Goal: Task Accomplishment & Management: Complete application form

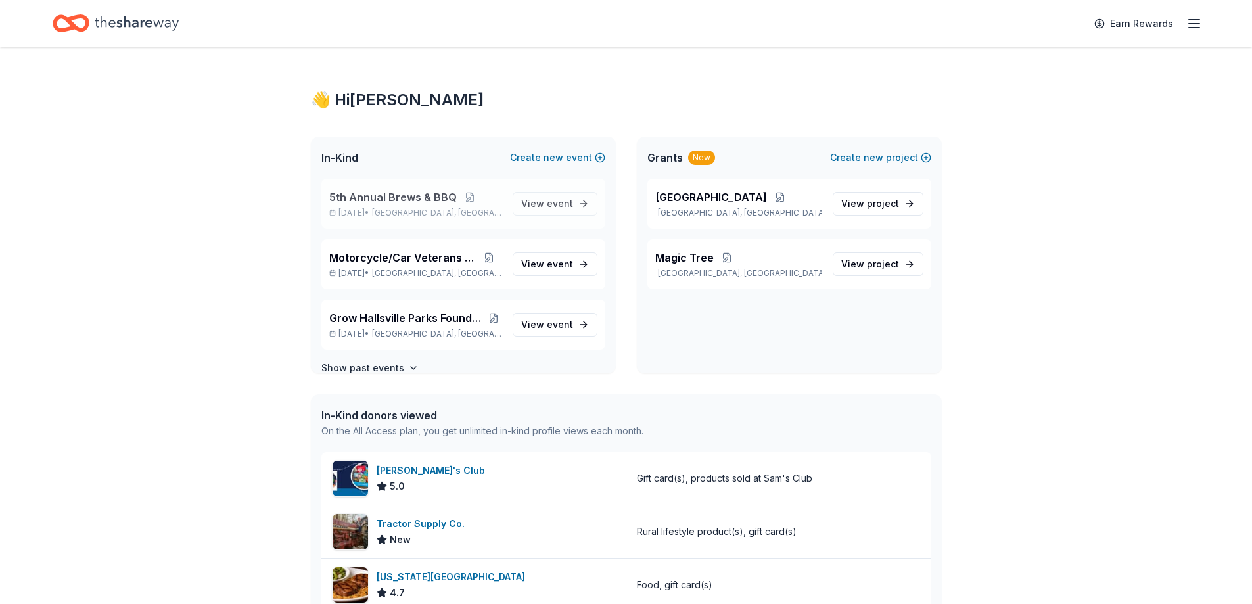
click at [446, 201] on span "5th Annual Brews & BBQ" at bounding box center [393, 197] width 128 height 16
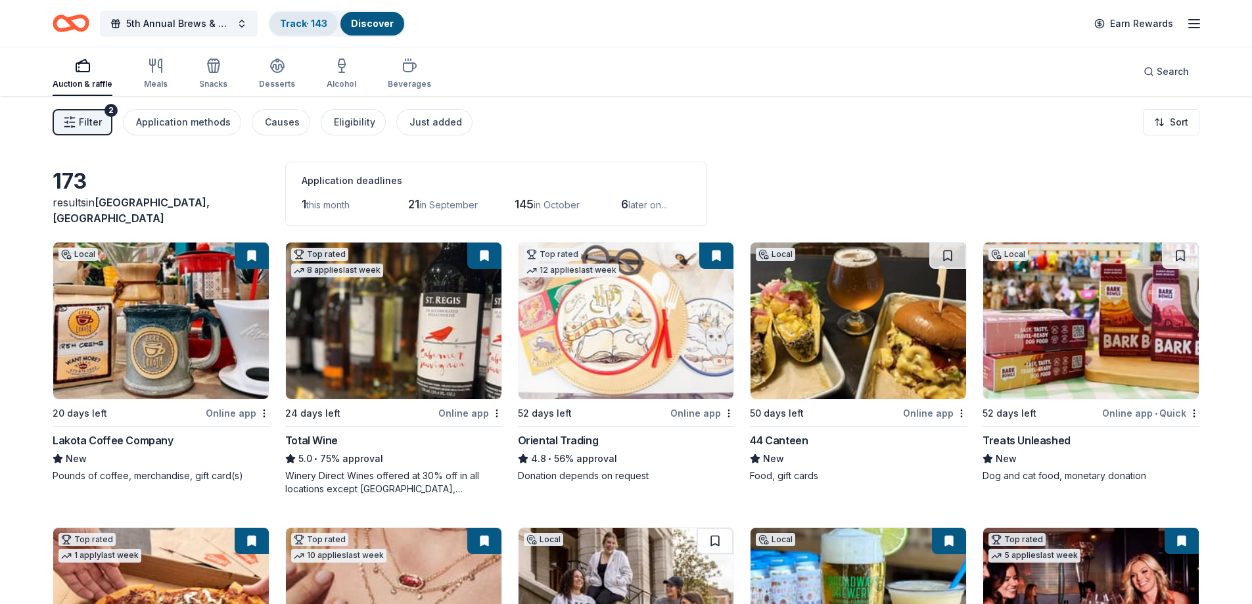
click at [311, 22] on link "Track · 143" at bounding box center [303, 23] width 47 height 11
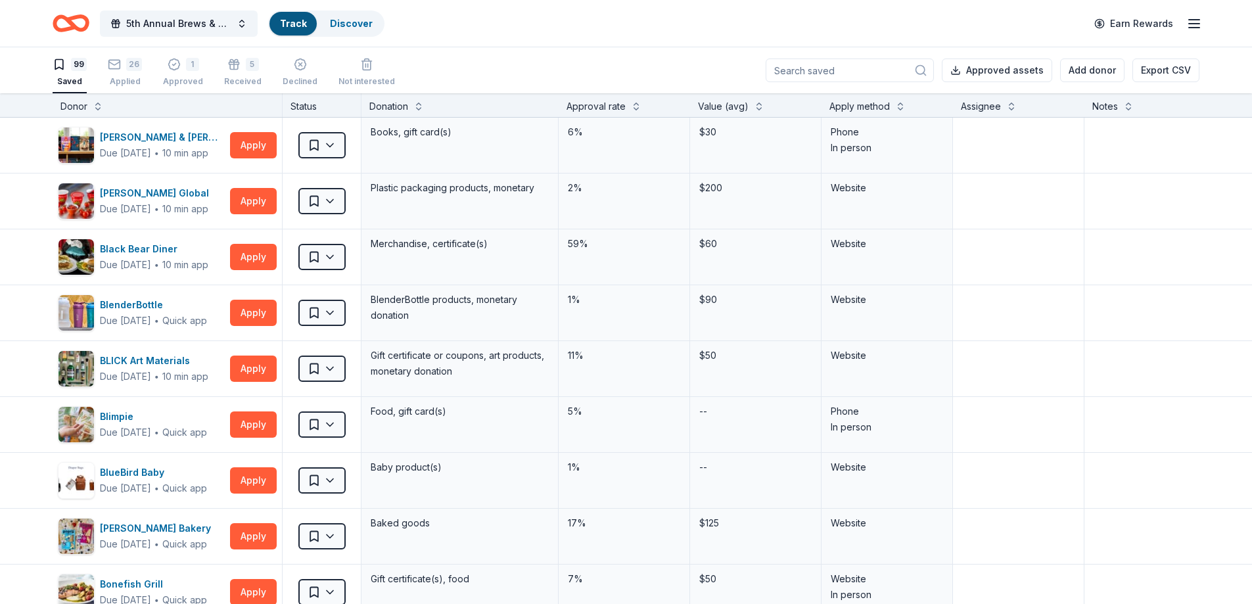
scroll to position [1, 0]
click at [112, 66] on icon "button" at bounding box center [114, 63] width 13 height 13
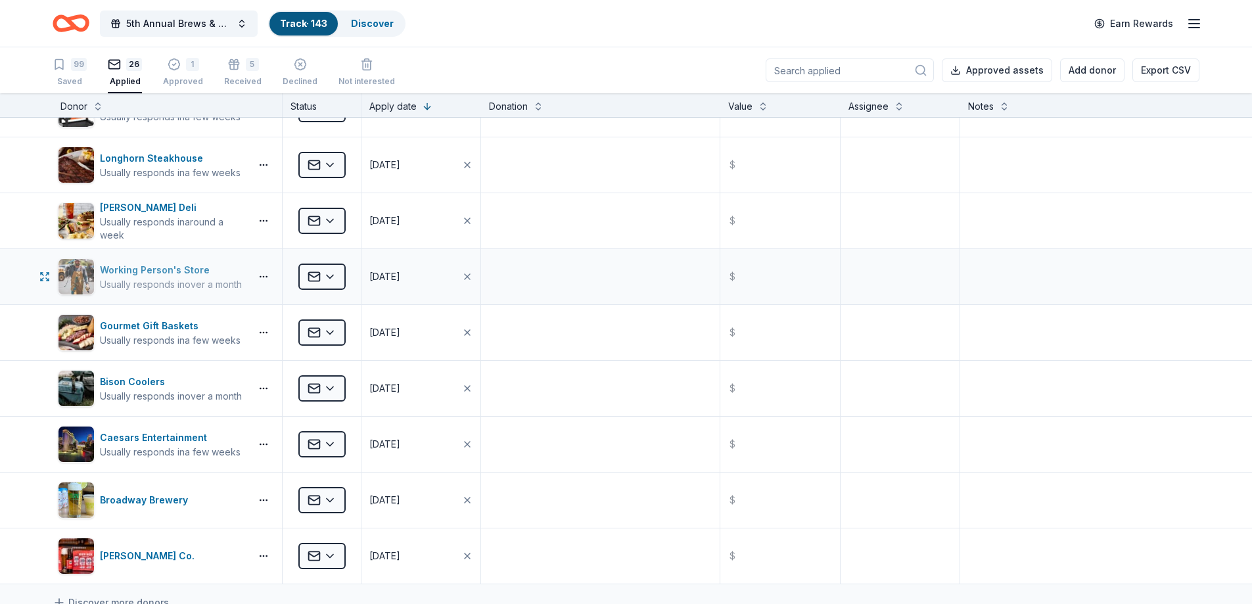
scroll to position [1213, 0]
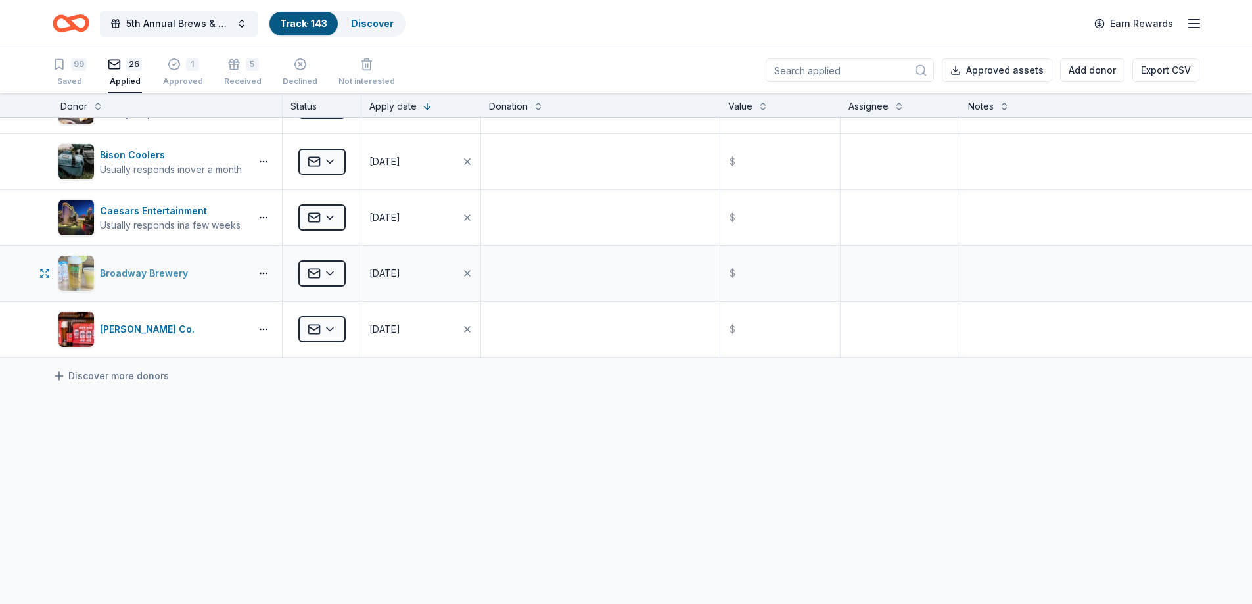
click at [112, 275] on div "Broadway Brewery" at bounding box center [146, 274] width 93 height 16
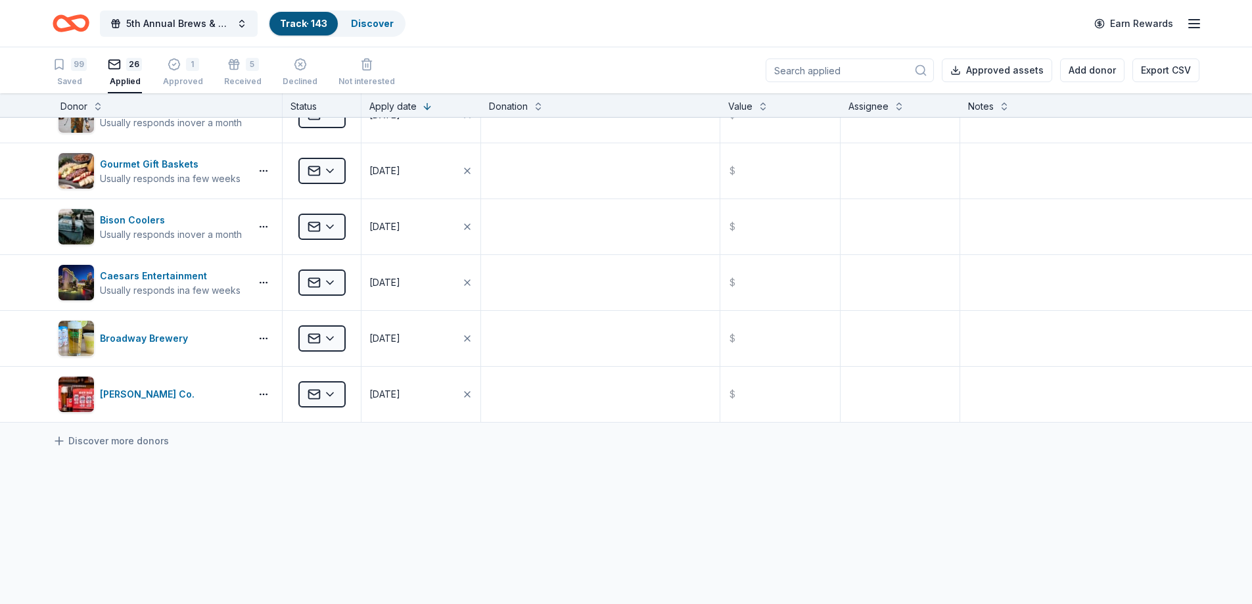
scroll to position [1147, 0]
click at [160, 237] on div "Usually responds in over a month" at bounding box center [171, 235] width 142 height 13
click at [155, 275] on div "Caesars Entertainment" at bounding box center [170, 277] width 141 height 16
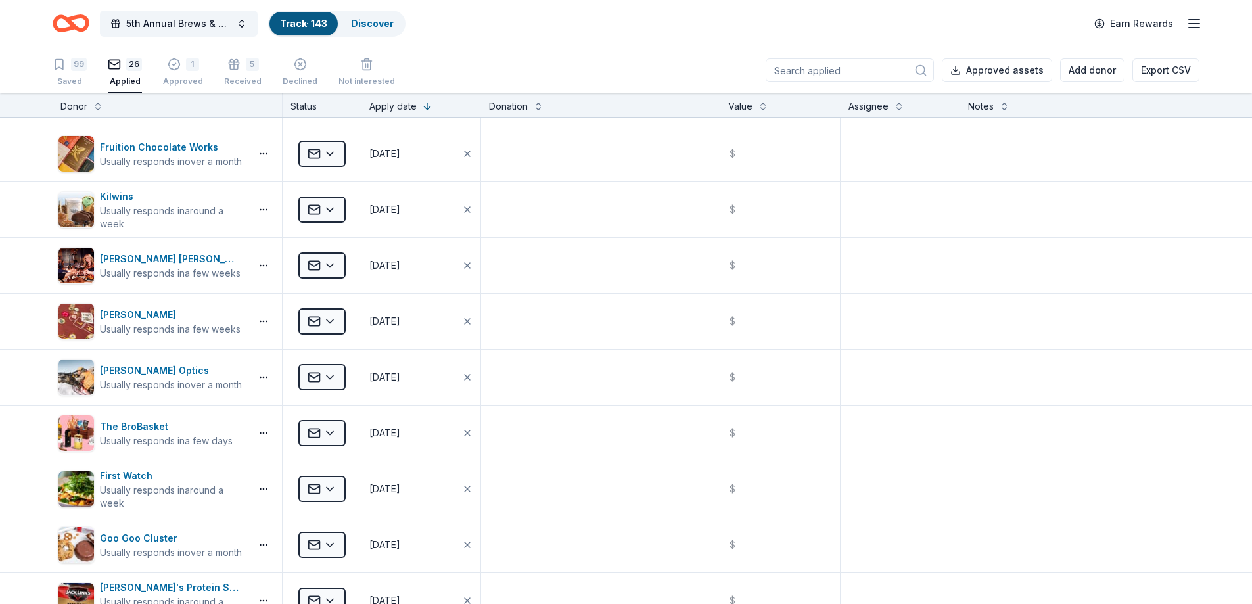
scroll to position [263, 0]
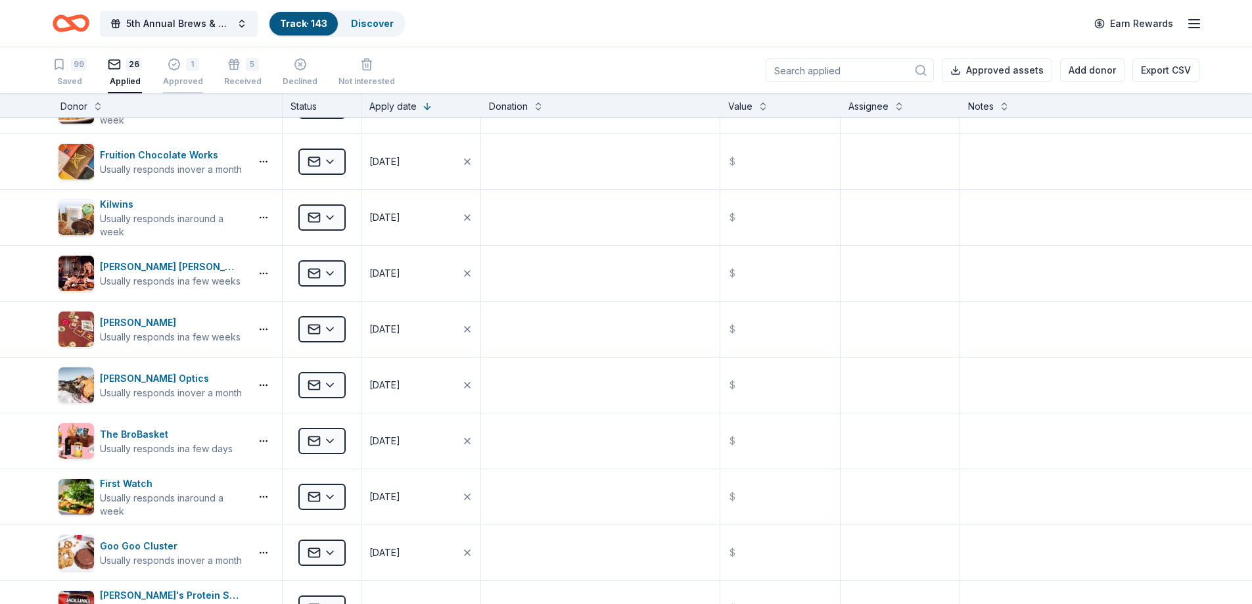
click at [178, 72] on div "1 Approved" at bounding box center [183, 72] width 40 height 29
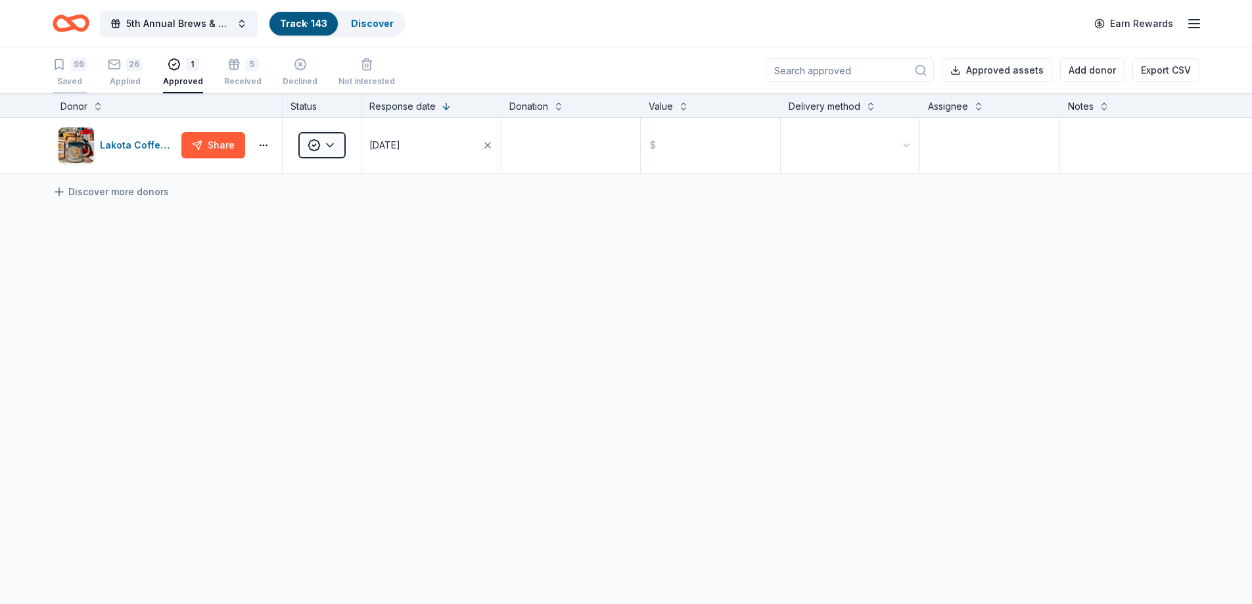
click at [82, 74] on div "99 Saved" at bounding box center [70, 72] width 34 height 29
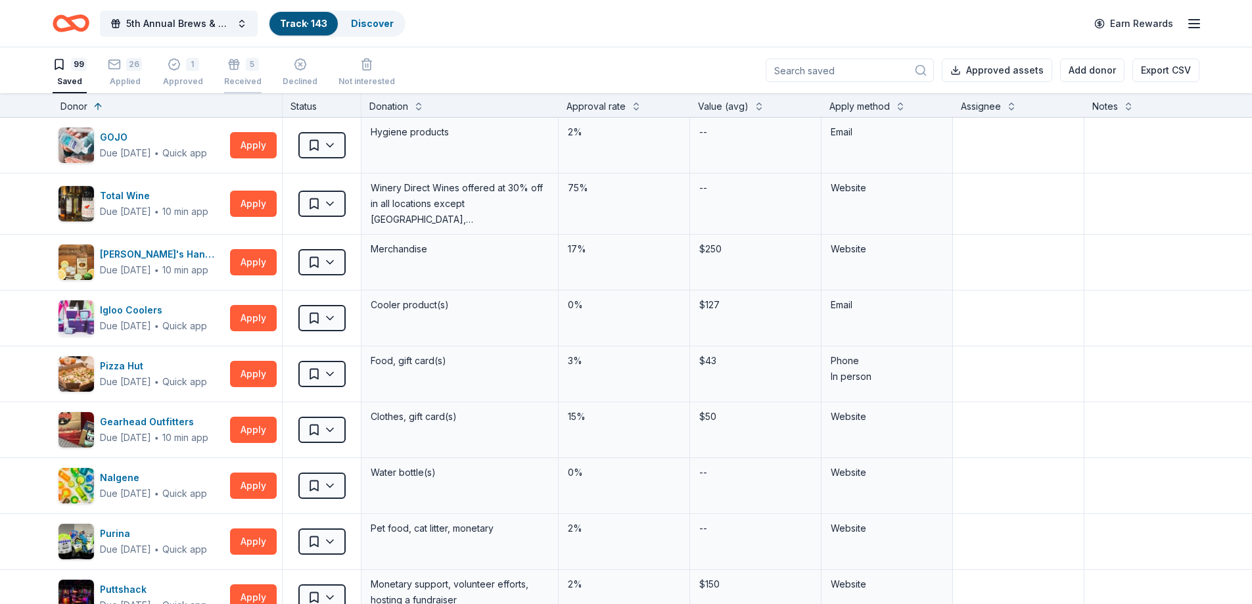
click at [245, 66] on div "5" at bounding box center [242, 64] width 37 height 13
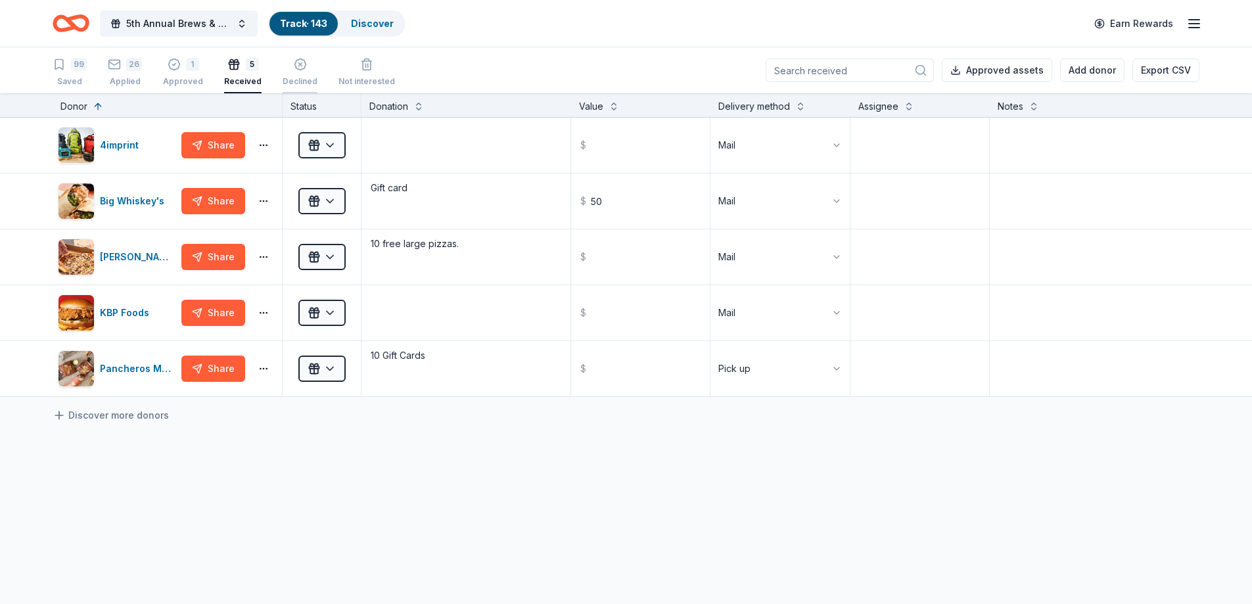
click at [299, 74] on div "Declined" at bounding box center [300, 72] width 35 height 29
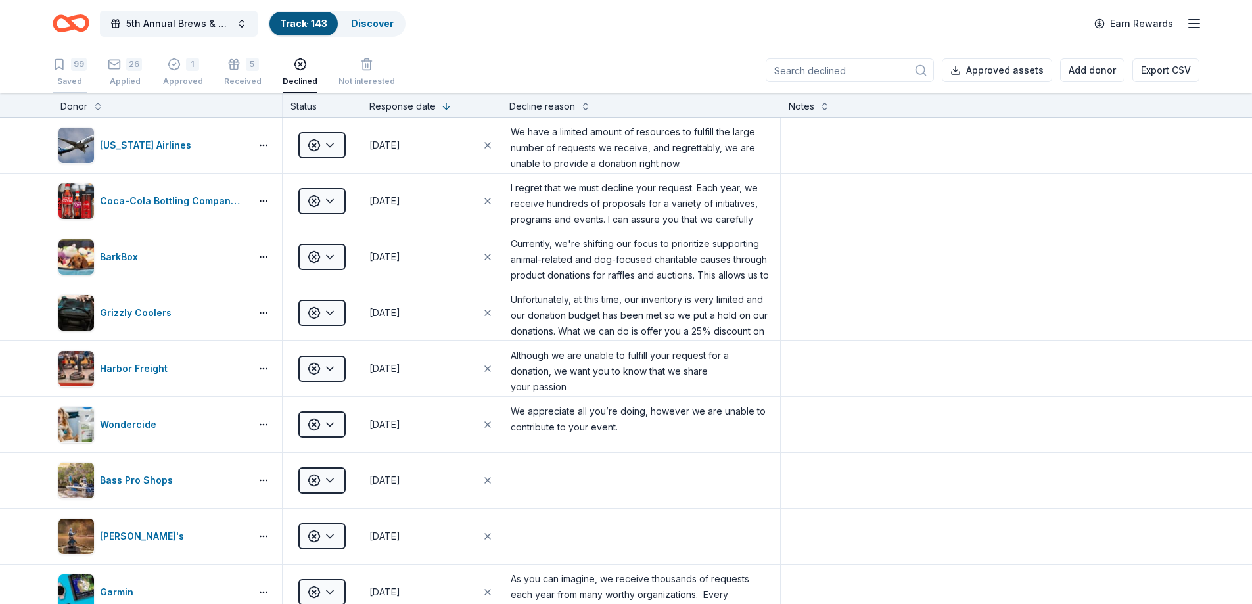
click at [66, 62] on div "99" at bounding box center [70, 64] width 34 height 13
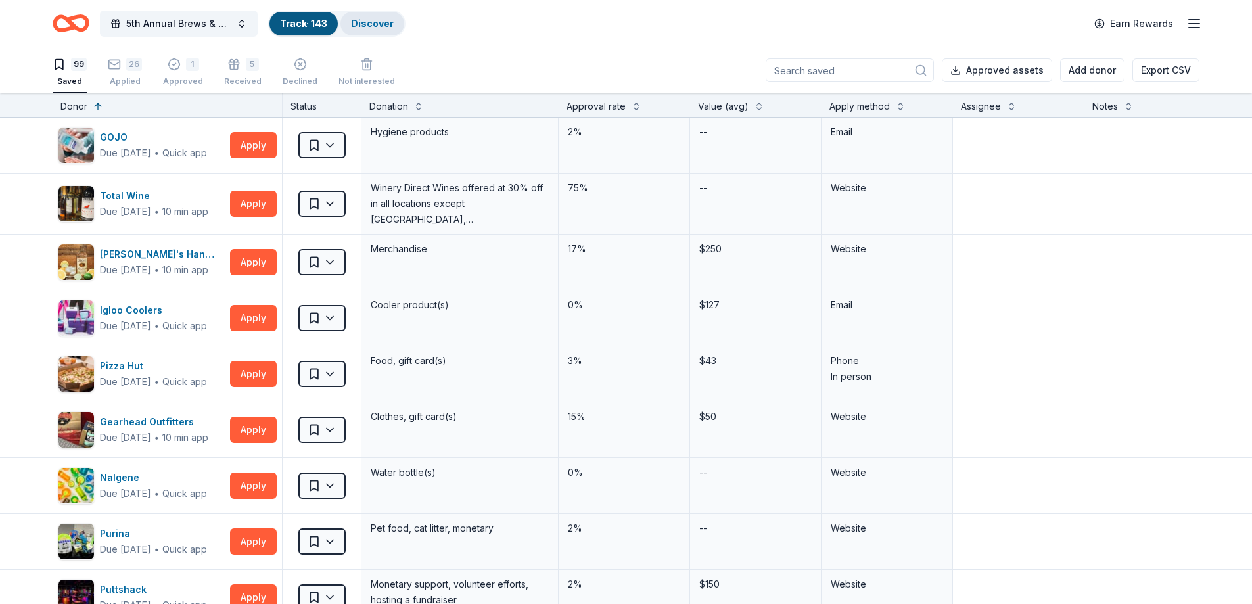
click at [387, 24] on link "Discover" at bounding box center [372, 23] width 43 height 11
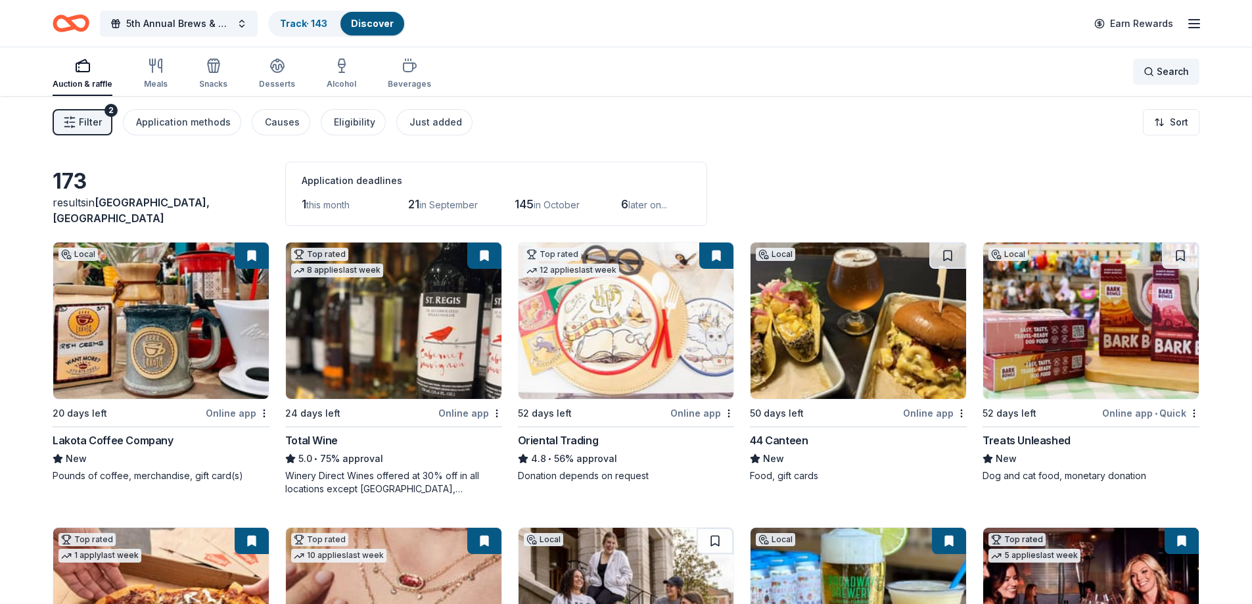
click at [1153, 72] on div "Search" at bounding box center [1166, 72] width 45 height 16
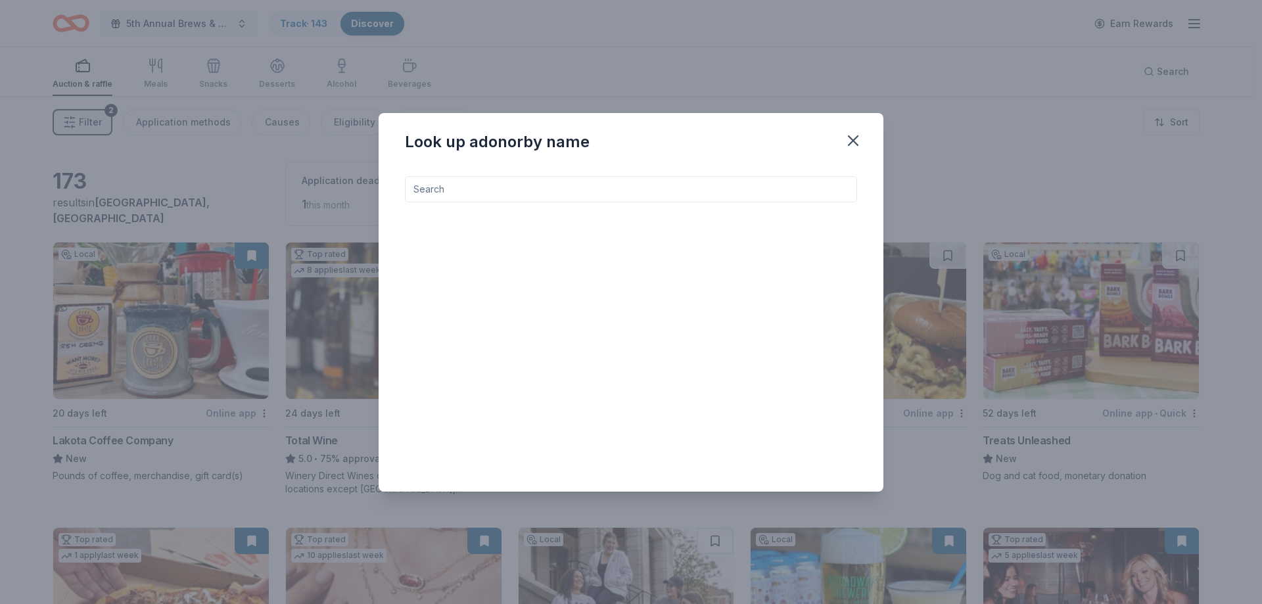
click at [435, 197] on input at bounding box center [631, 189] width 452 height 26
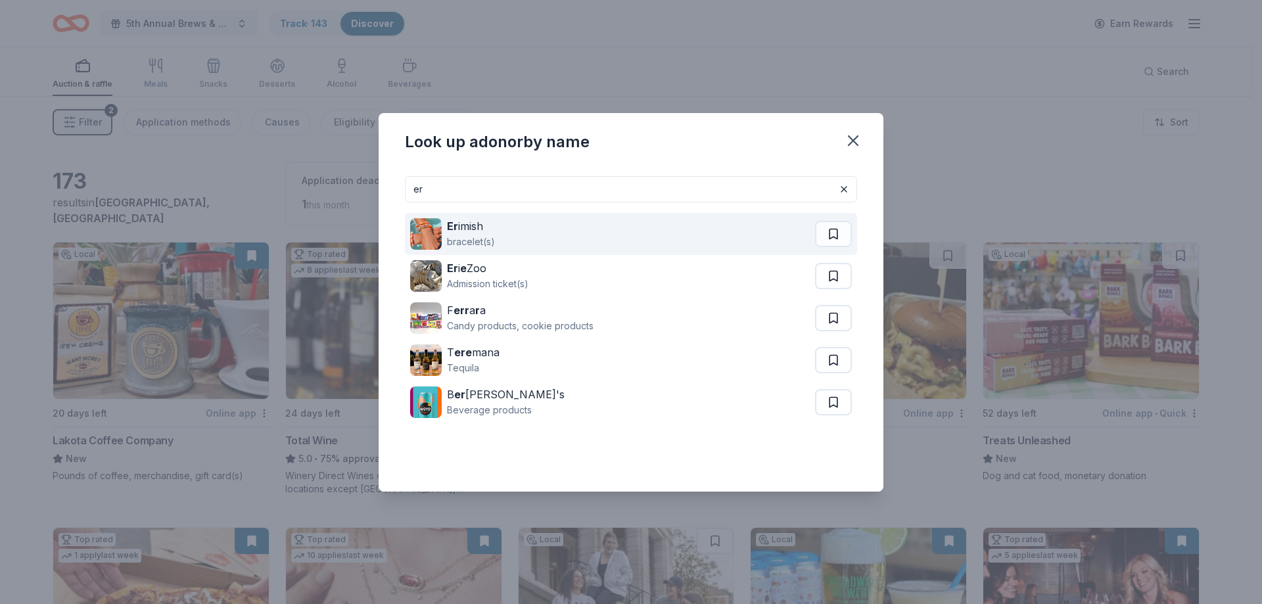
click at [519, 249] on div "Er imish bracelet(s)" at bounding box center [612, 234] width 405 height 42
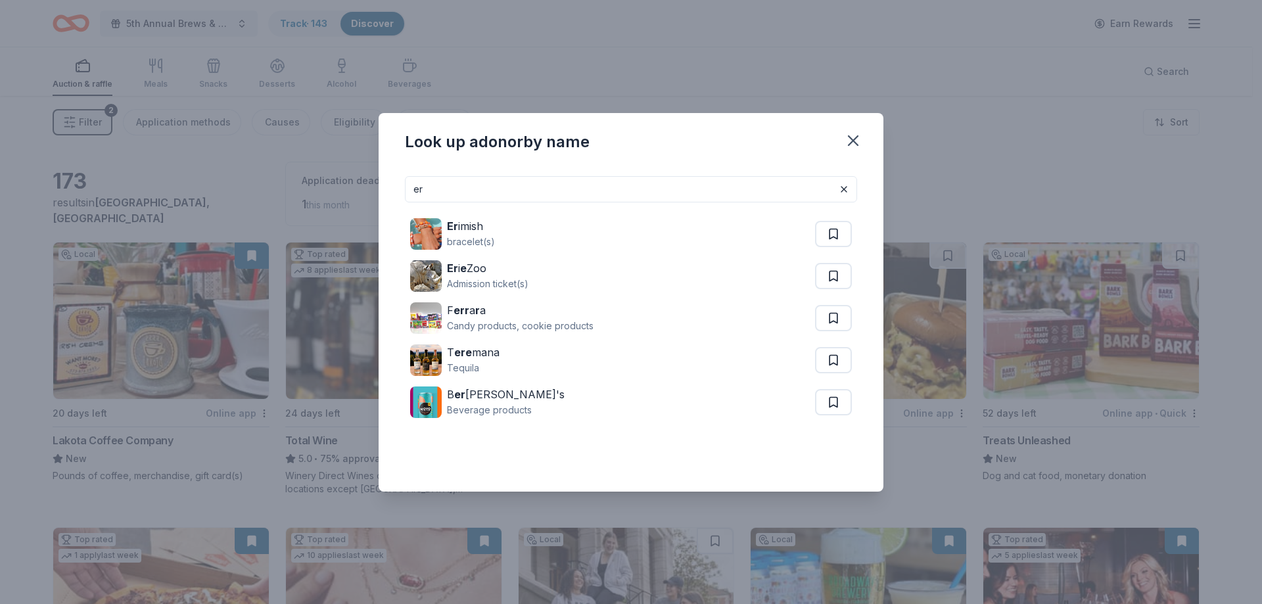
drag, startPoint x: 538, startPoint y: 189, endPoint x: 302, endPoint y: 177, distance: 236.4
click at [314, 178] on div "Look up a donor by name er Er imish bracelet(s) Er i e Zoo Admission ticket(s) …" at bounding box center [631, 302] width 1262 height 604
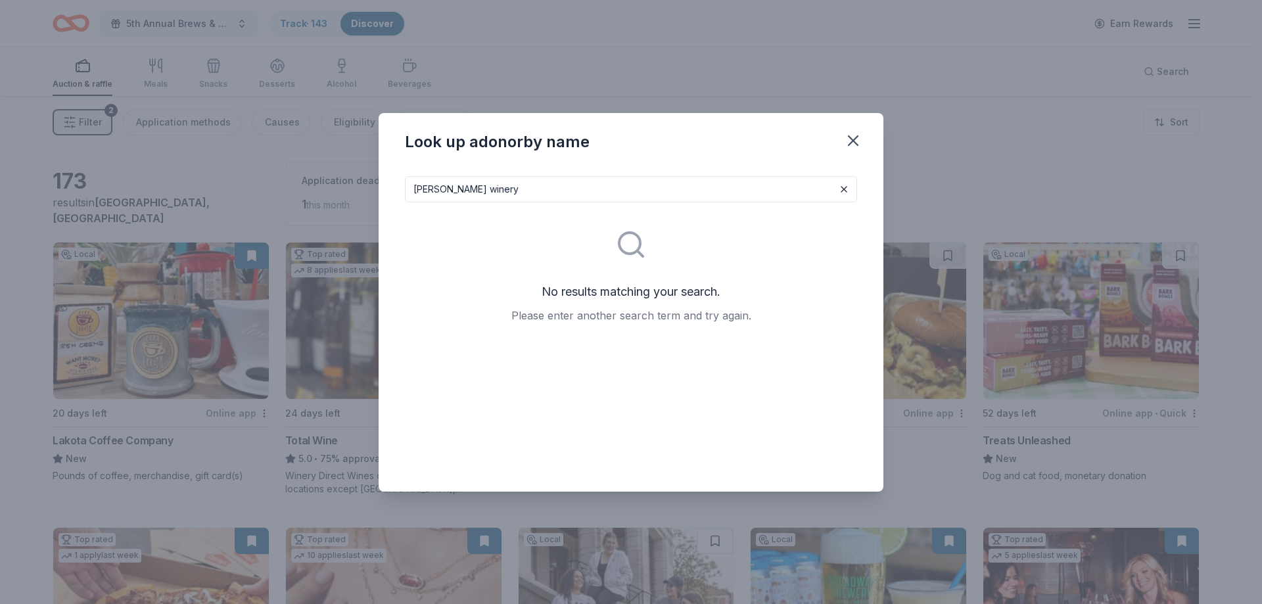
drag, startPoint x: 520, startPoint y: 187, endPoint x: 104, endPoint y: 116, distance: 422.1
click at [104, 116] on div "Look up a donor by name adam puchta winery No results matching your search. Ple…" at bounding box center [631, 302] width 1262 height 604
type input "a"
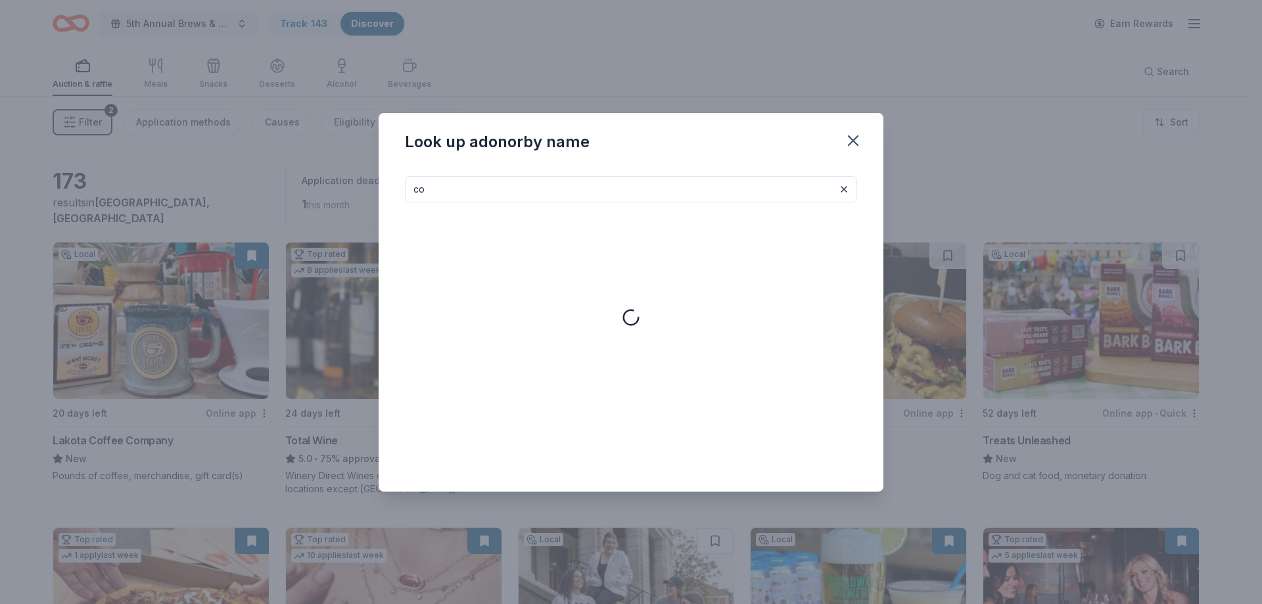
type input "c"
drag, startPoint x: 494, startPoint y: 191, endPoint x: 268, endPoint y: 167, distance: 226.8
click at [276, 175] on div "Look up a donor by name bomm No results matching your search. Please enter anot…" at bounding box center [631, 302] width 1262 height 604
type input "c"
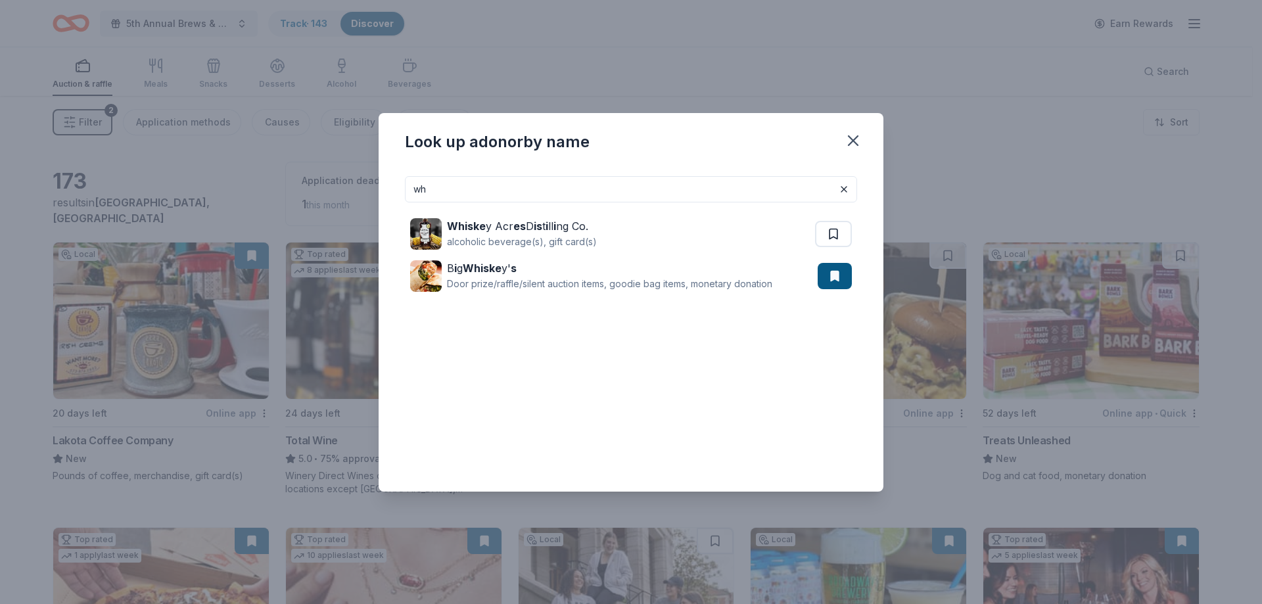
type input "w"
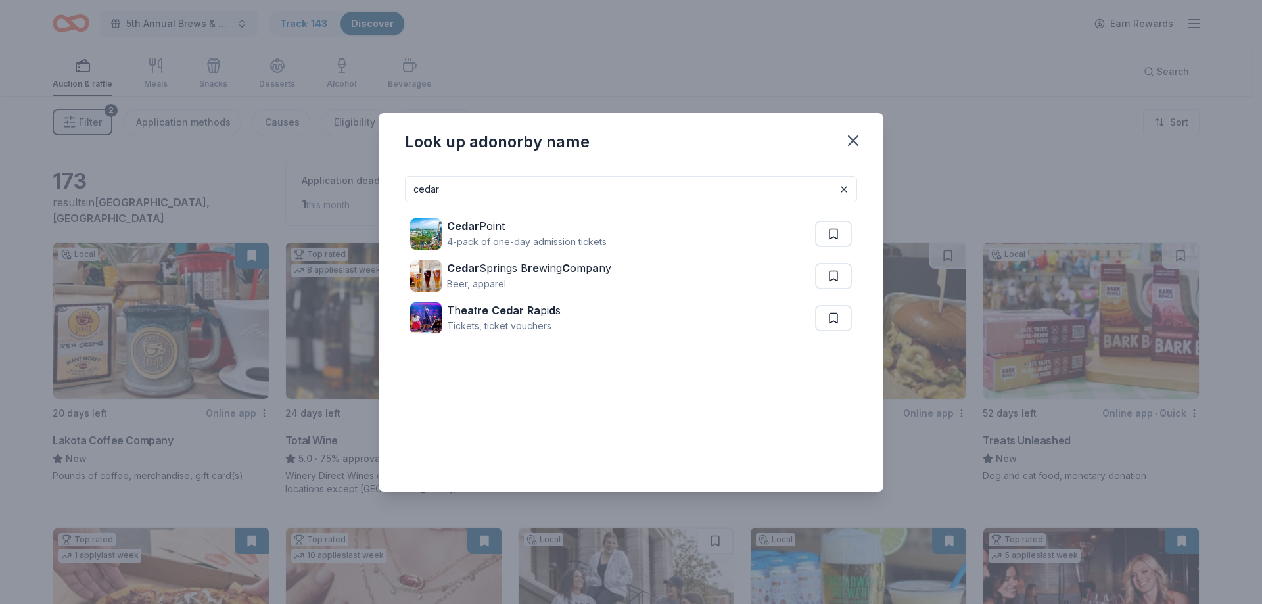
drag, startPoint x: 465, startPoint y: 201, endPoint x: 290, endPoint y: 172, distance: 177.9
click at [290, 172] on div "Look up a donor by name cedar Cedar Point 4-pack of one-day admission tickets C…" at bounding box center [631, 302] width 1262 height 604
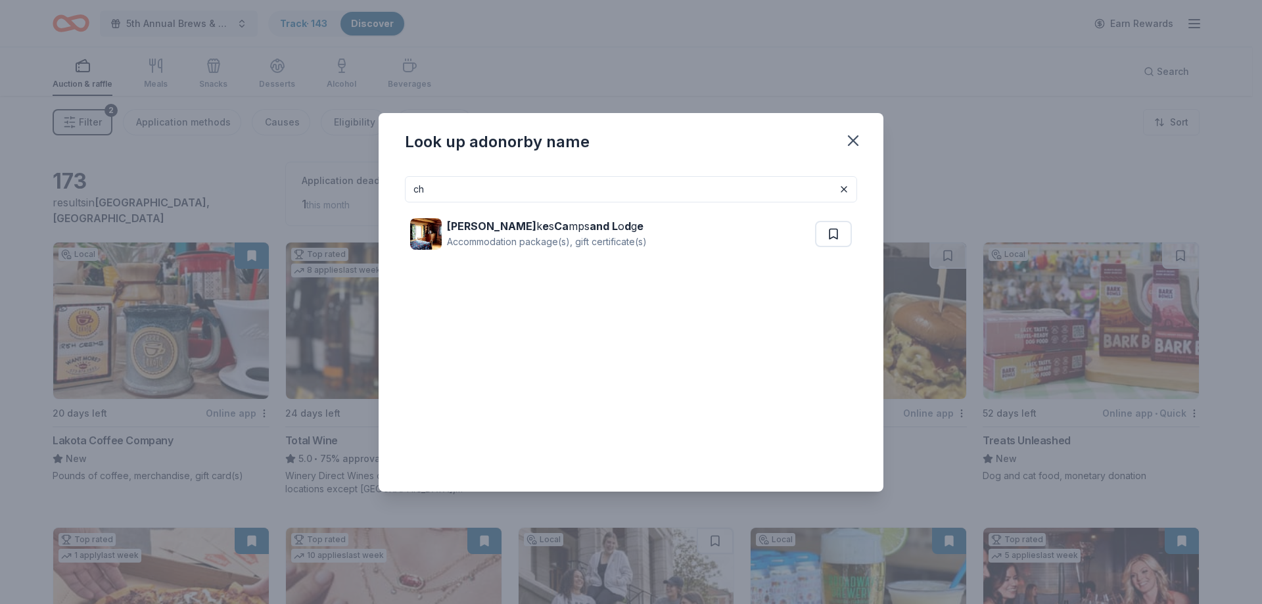
type input "c"
drag, startPoint x: 466, startPoint y: 189, endPoint x: 285, endPoint y: 163, distance: 183.3
click at [288, 166] on div "Look up a donor by name Chandler Chandler La k e s Ca mps and L o d g e Accommo…" at bounding box center [631, 302] width 1262 height 604
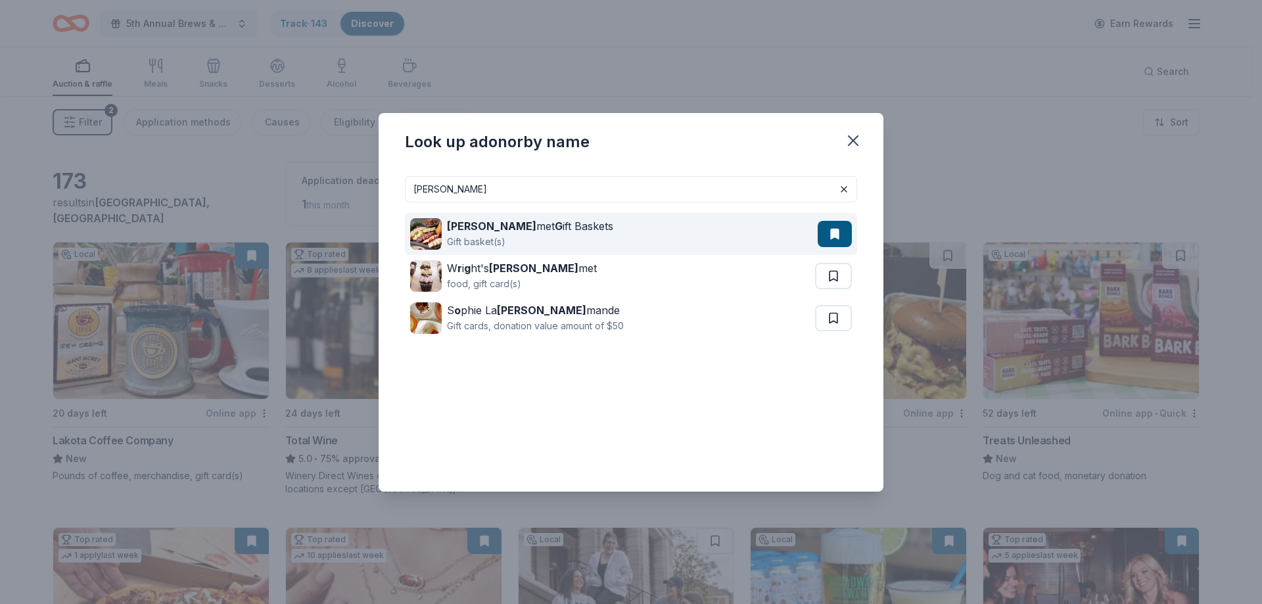
click at [463, 249] on div "Gift basket(s)" at bounding box center [530, 242] width 166 height 16
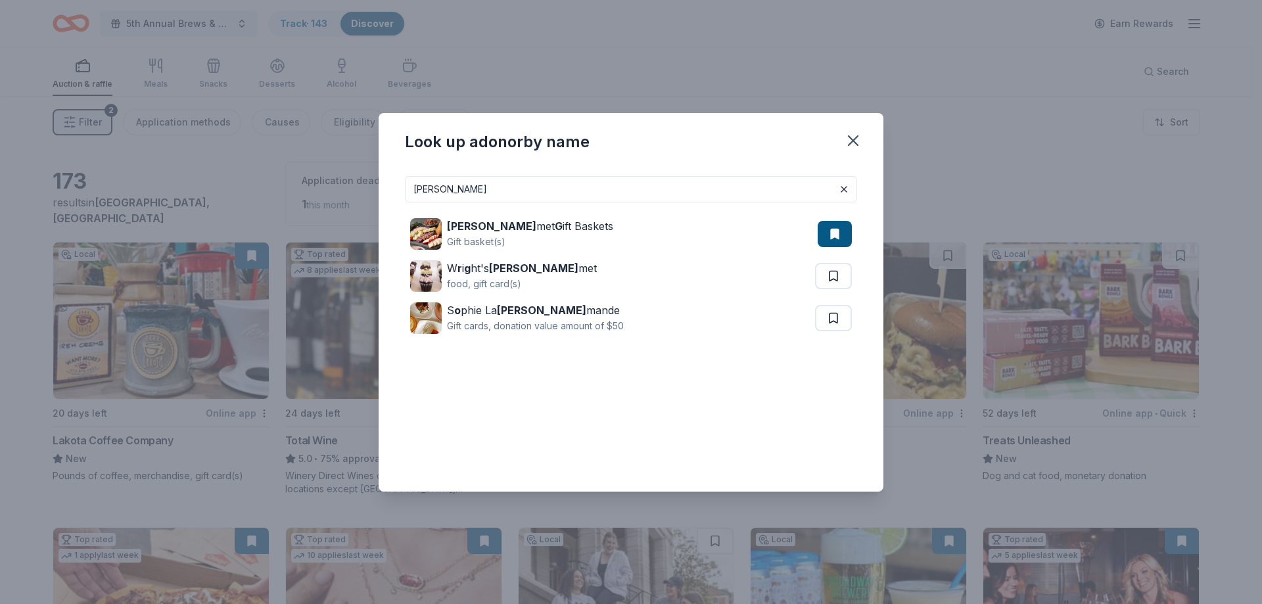
drag, startPoint x: 462, startPoint y: 191, endPoint x: 331, endPoint y: 186, distance: 130.9
click at [331, 186] on div "Look up a donor by name gour Gour met G ift Baskets Gift basket(s) W r i g ht's…" at bounding box center [631, 302] width 1262 height 604
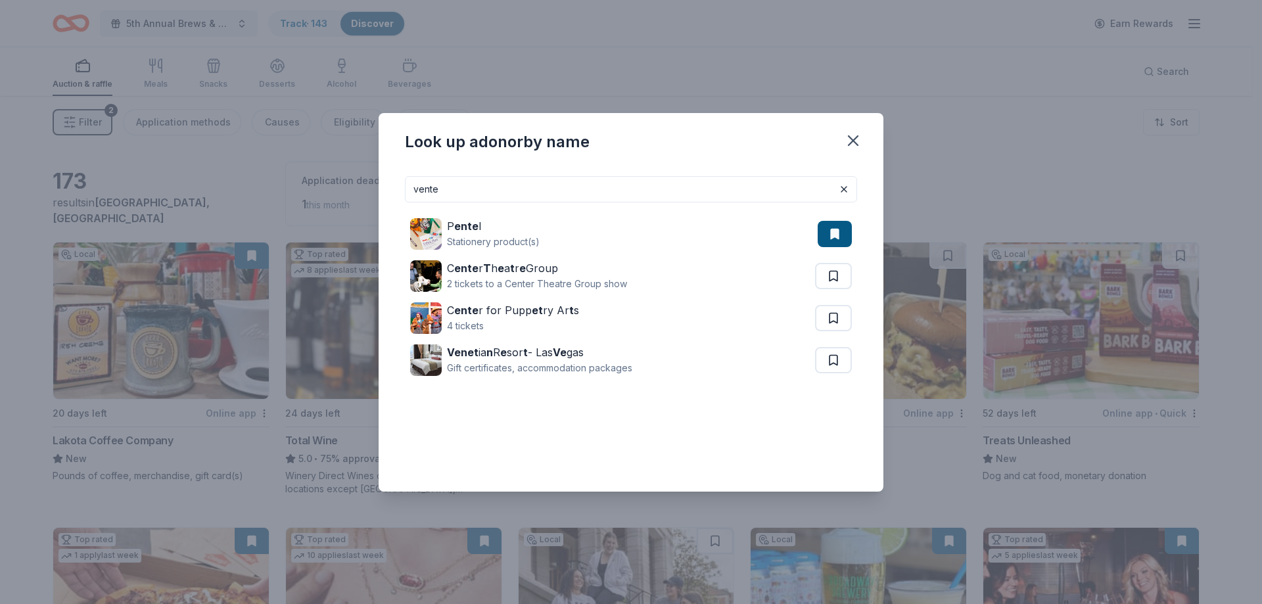
drag, startPoint x: 446, startPoint y: 185, endPoint x: 266, endPoint y: 162, distance: 181.7
click at [266, 162] on div "Look up a donor by name vente P ente l Stationery product(s) C ente r T h e a t…" at bounding box center [631, 302] width 1262 height 604
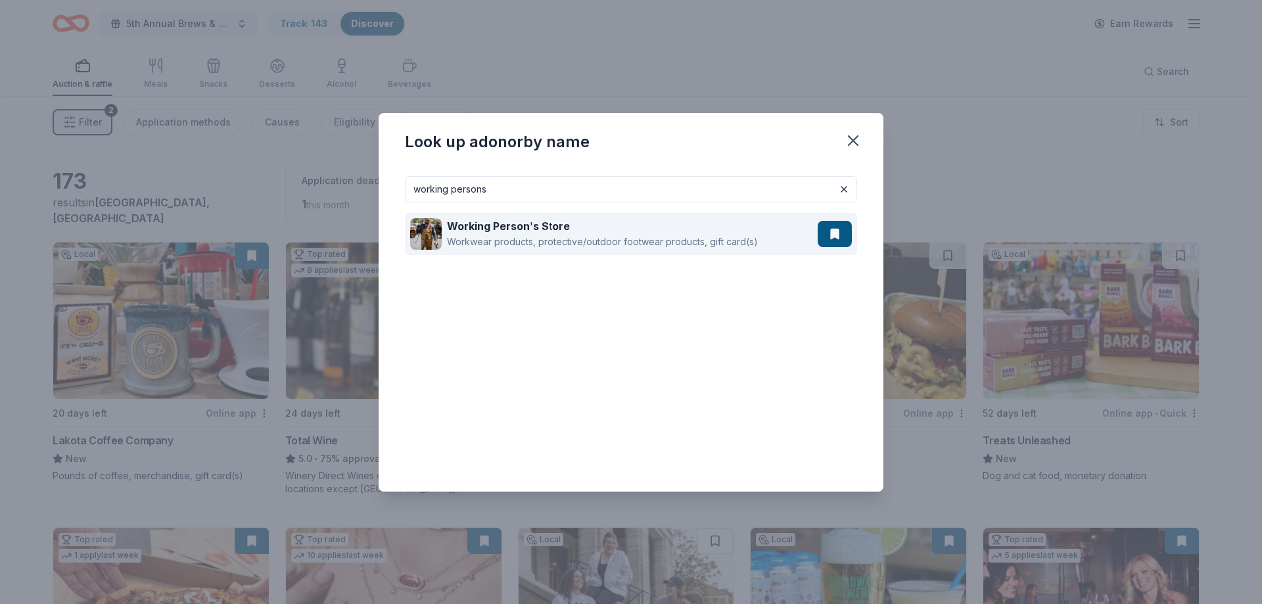
click at [546, 245] on div "Workwear products, protective/outdoor footwear products, gift card(s)" at bounding box center [602, 242] width 311 height 16
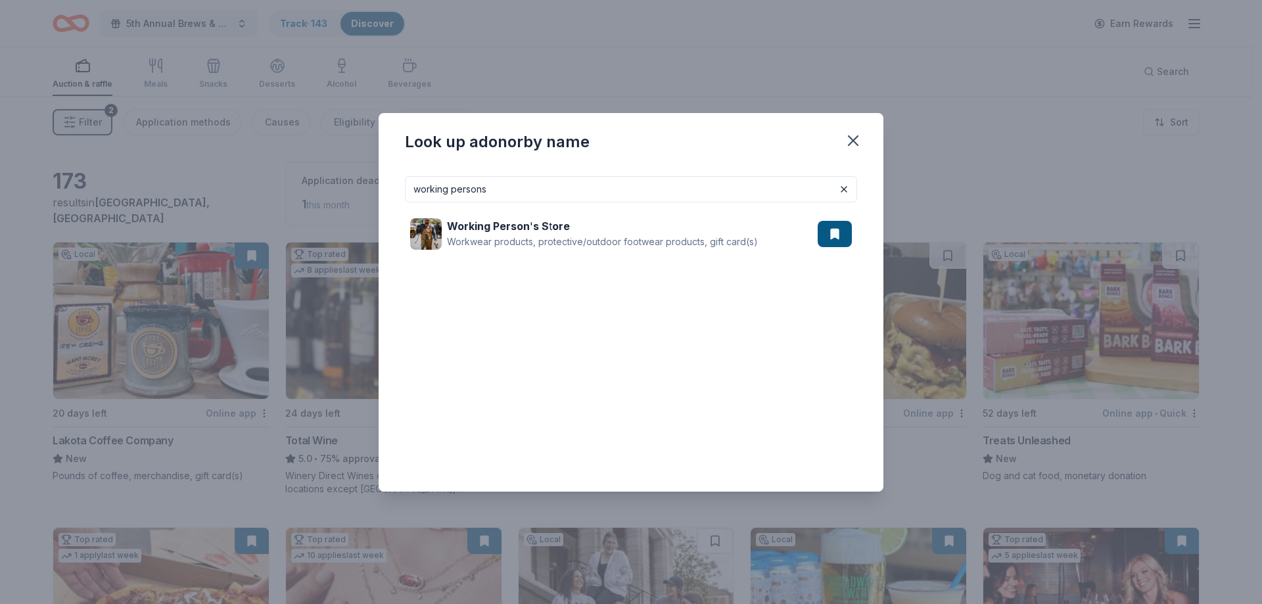
drag, startPoint x: 518, startPoint y: 197, endPoint x: 259, endPoint y: 183, distance: 259.4
click at [262, 185] on div "Look up a donor by name working persons Working Person ' s S t ore Workwear pro…" at bounding box center [631, 302] width 1262 height 604
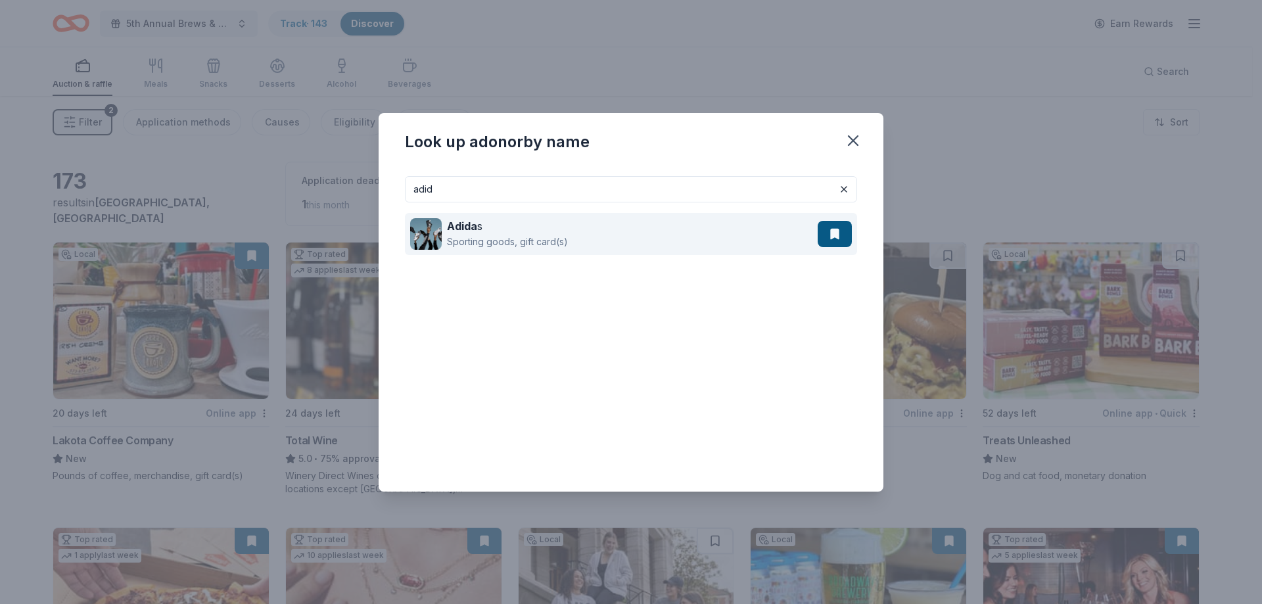
click at [490, 234] on div "Sporting goods, gift card(s)" at bounding box center [507, 242] width 121 height 16
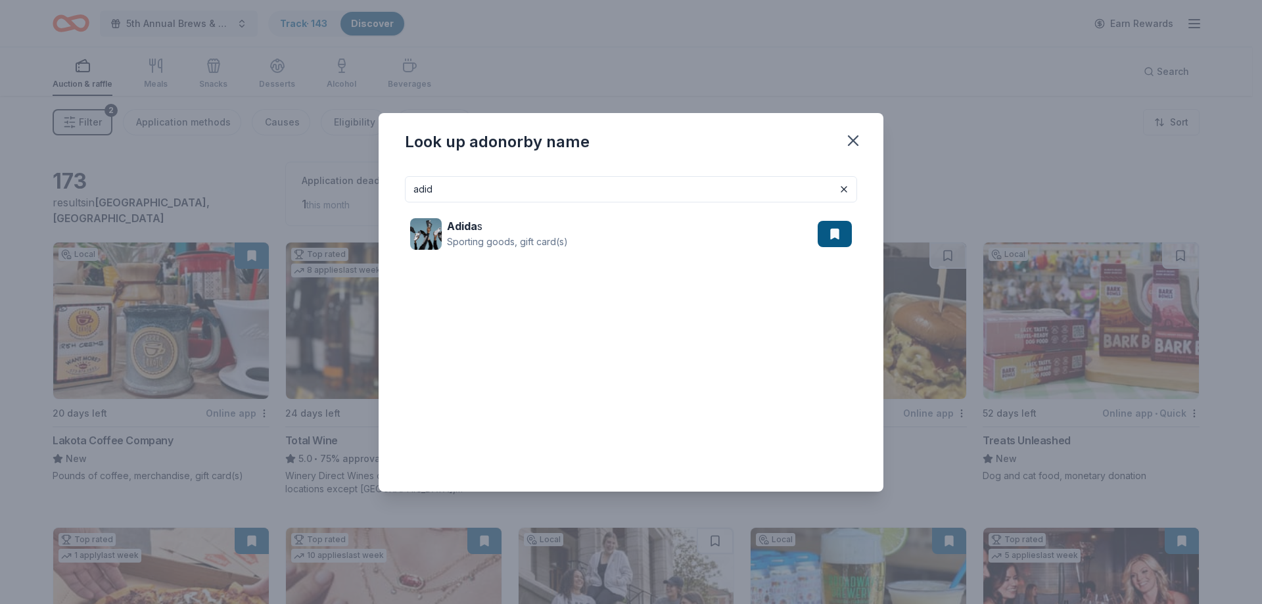
drag, startPoint x: 468, startPoint y: 193, endPoint x: 308, endPoint y: 191, distance: 160.4
click at [308, 191] on div "Look up a donor by name adid Adida s Sporting goods, gift card(s)" at bounding box center [631, 302] width 1262 height 604
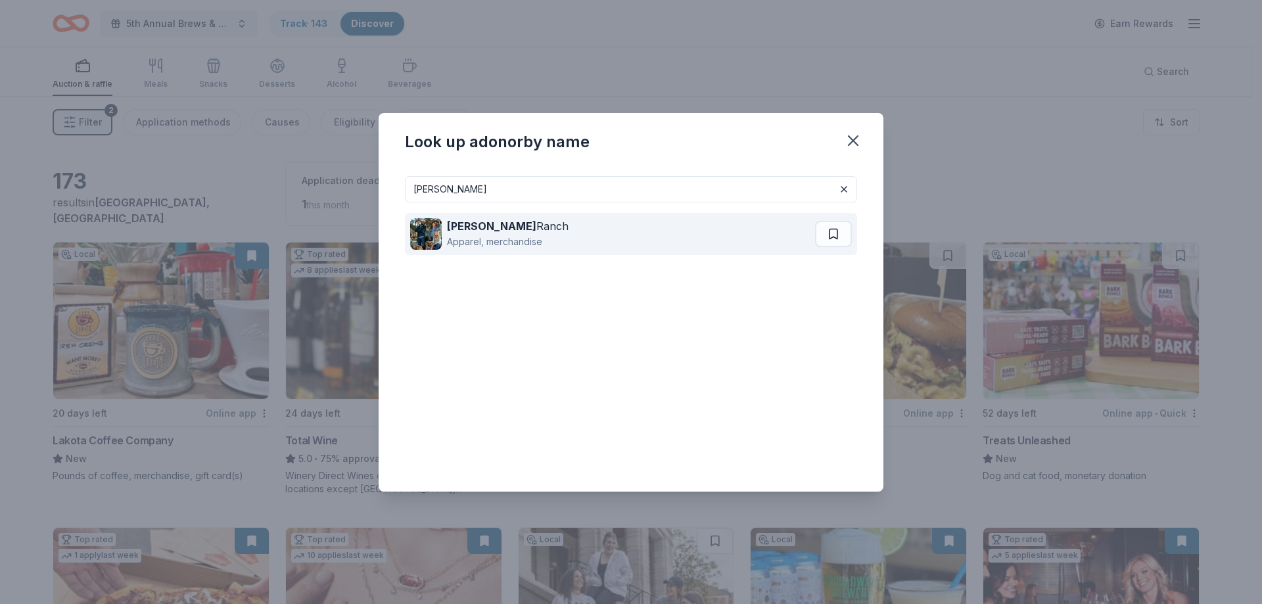
click at [488, 239] on div "Apparel, merchandise" at bounding box center [508, 242] width 122 height 16
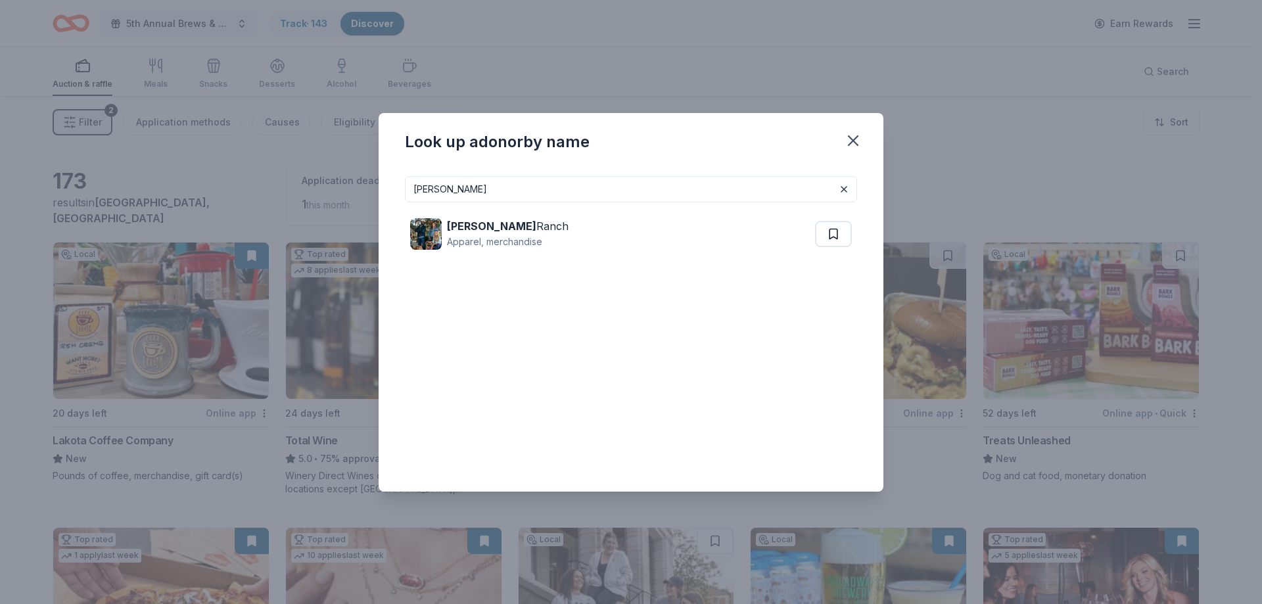
drag, startPoint x: 594, startPoint y: 197, endPoint x: 308, endPoint y: 189, distance: 286.1
click at [309, 189] on div "Look up a donor by name kimes Kimes Ranch Apparel, merchandise" at bounding box center [631, 302] width 1262 height 604
type input "first watch"
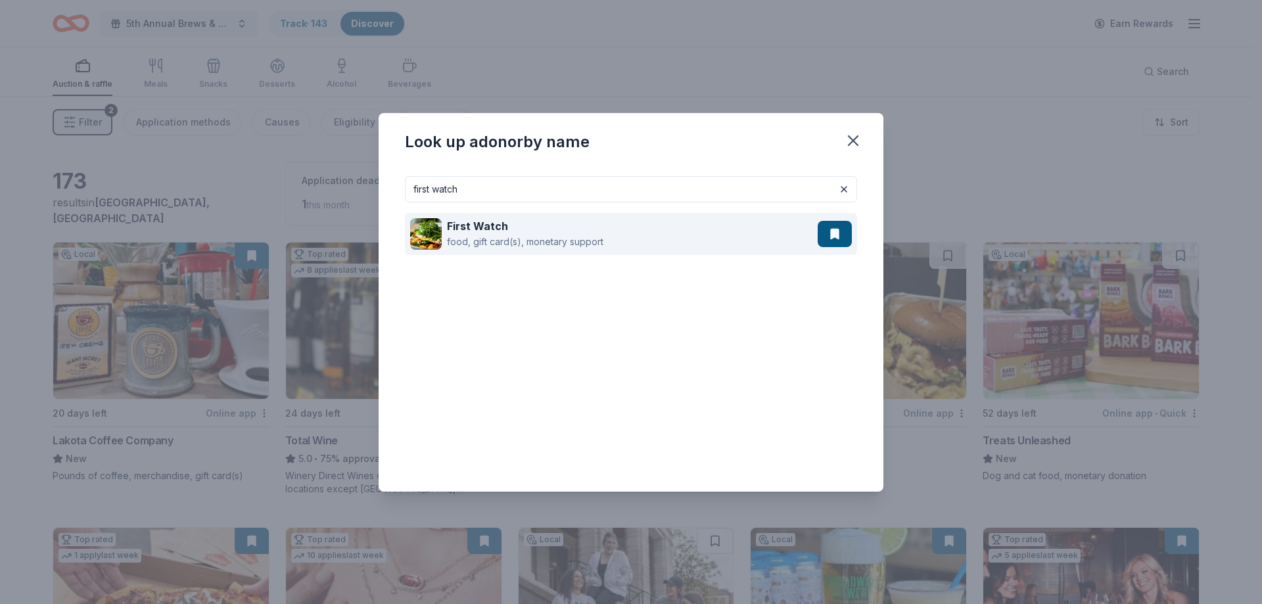
click at [477, 224] on strong "First Watch" at bounding box center [477, 226] width 61 height 13
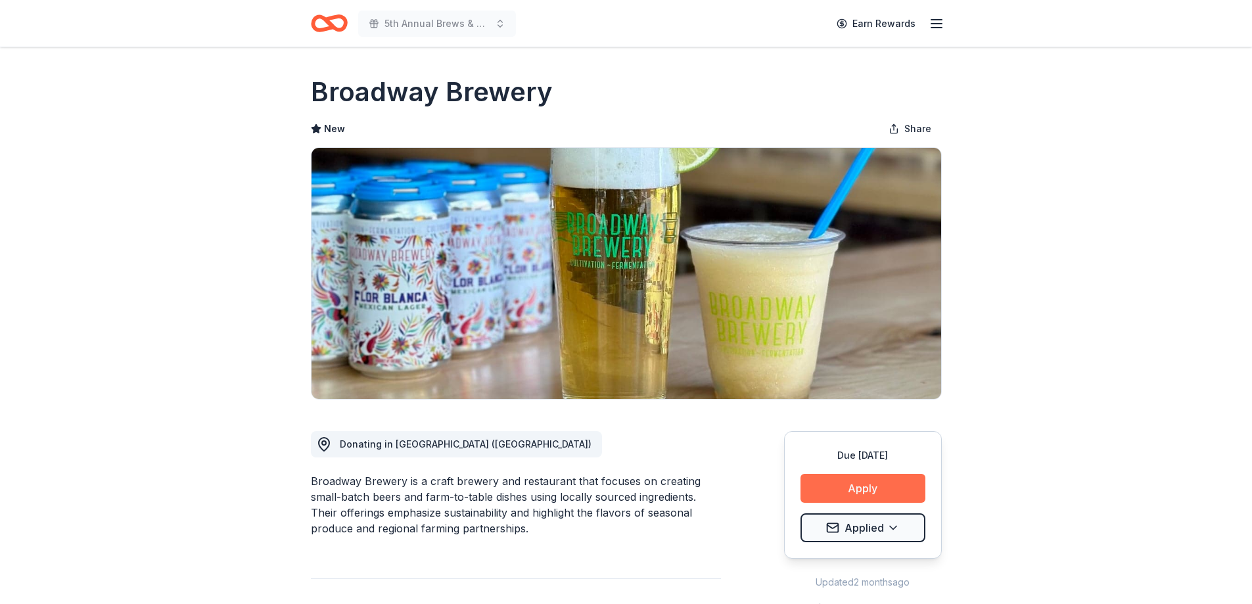
click at [857, 482] on button "Apply" at bounding box center [863, 488] width 125 height 29
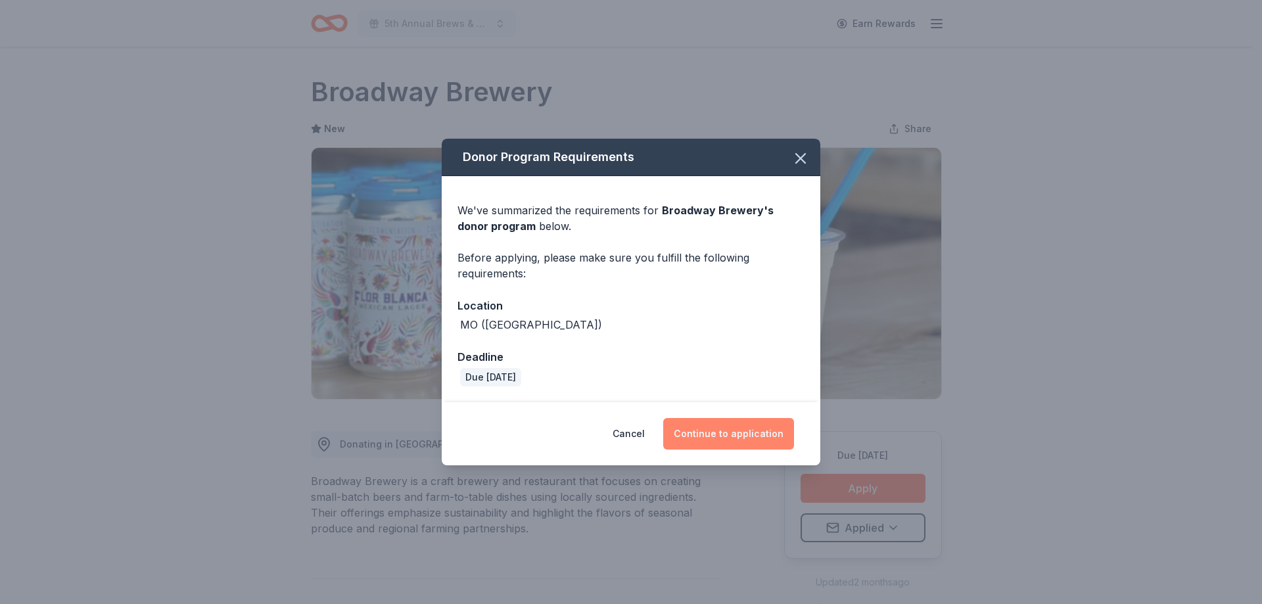
click at [752, 439] on button "Continue to application" at bounding box center [728, 434] width 131 height 32
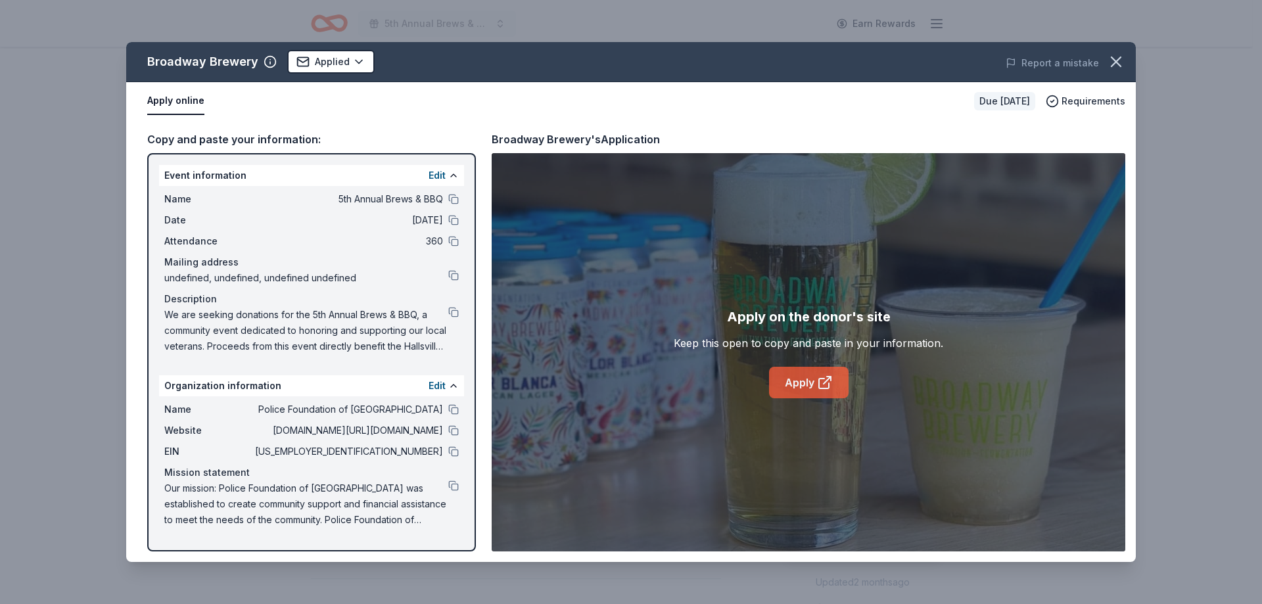
click at [794, 373] on link "Apply" at bounding box center [809, 383] width 80 height 32
click at [1116, 59] on icon "button" at bounding box center [1116, 62] width 18 height 18
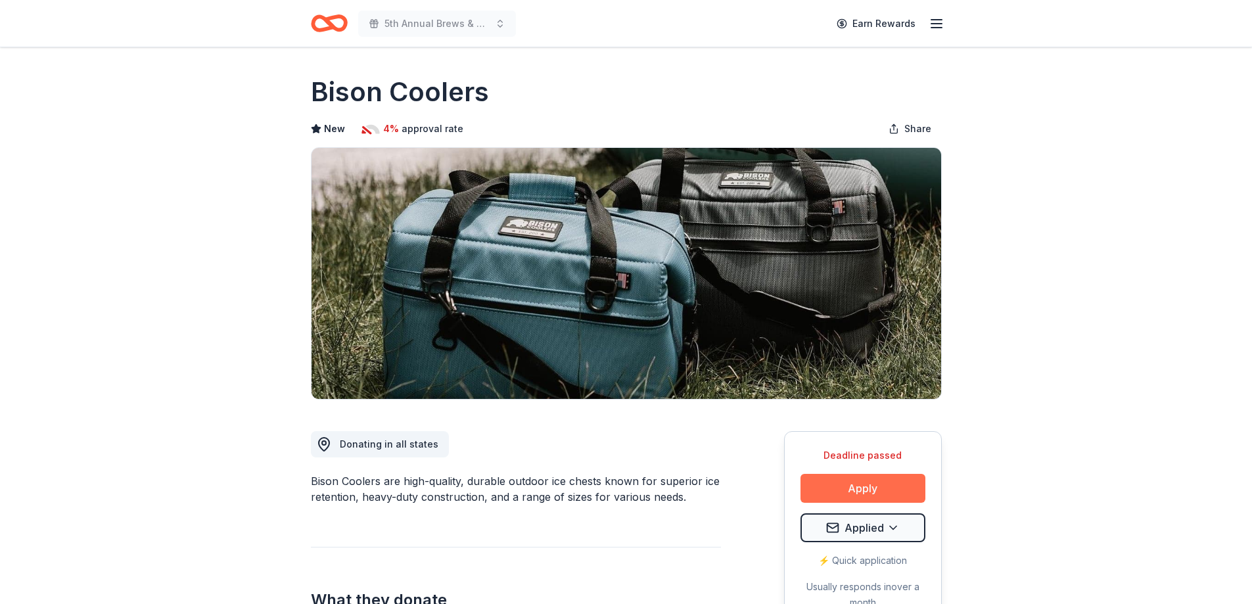
click at [873, 480] on button "Apply" at bounding box center [863, 488] width 125 height 29
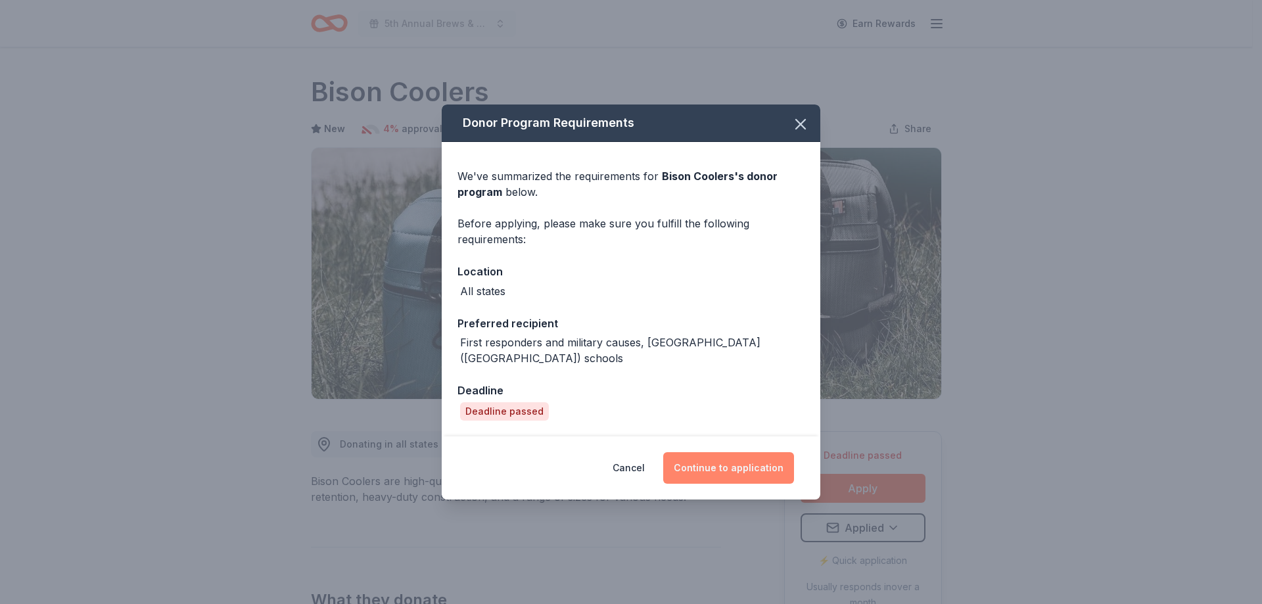
click at [738, 468] on button "Continue to application" at bounding box center [728, 468] width 131 height 32
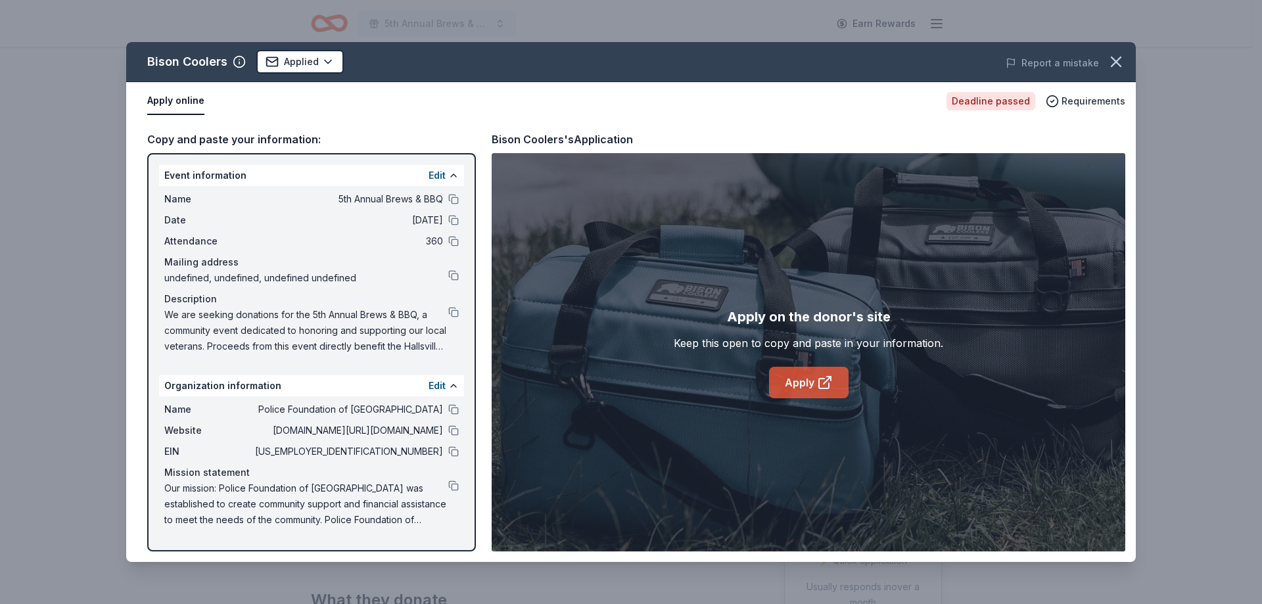
click at [799, 387] on link "Apply" at bounding box center [809, 383] width 80 height 32
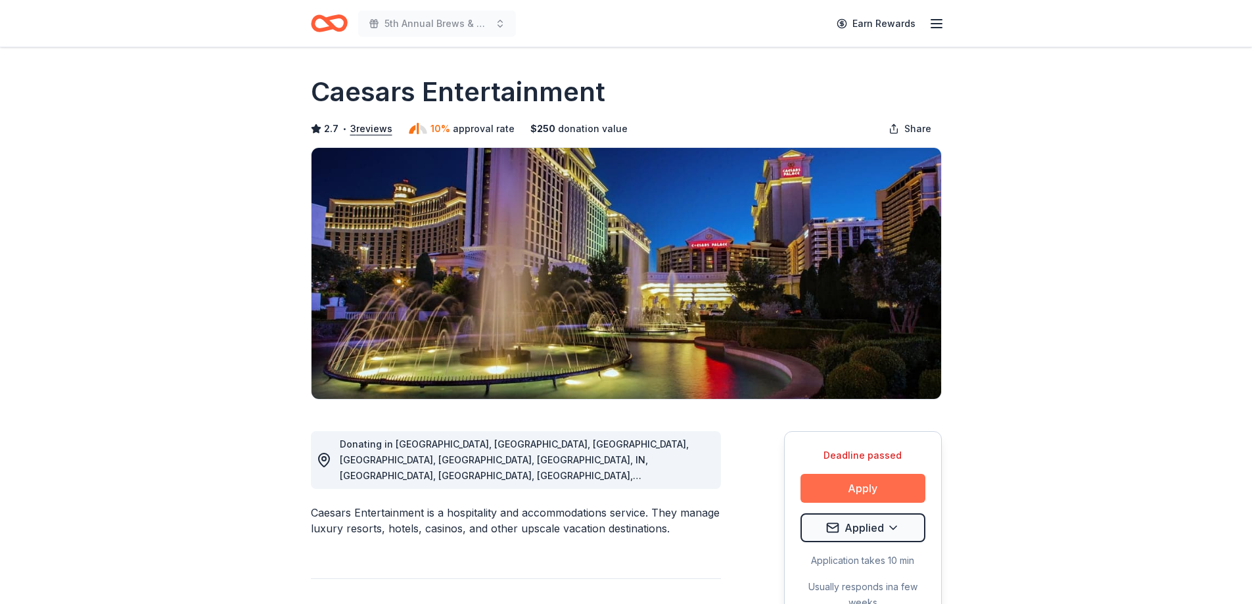
click at [868, 486] on button "Apply" at bounding box center [863, 488] width 125 height 29
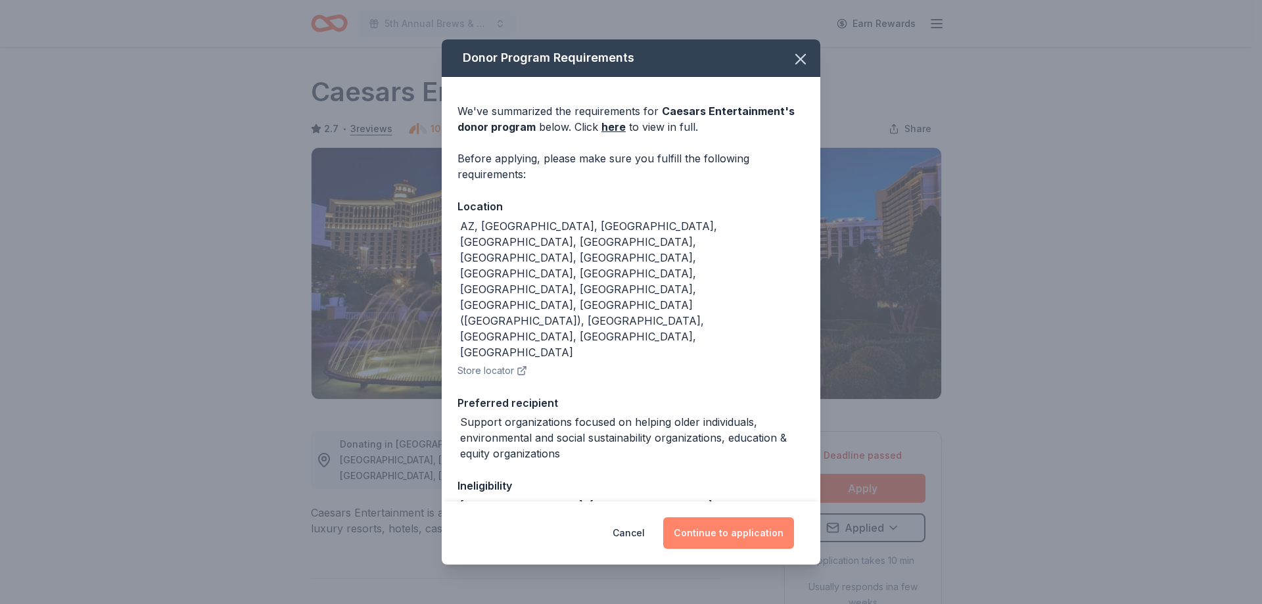
click at [728, 535] on button "Continue to application" at bounding box center [728, 533] width 131 height 32
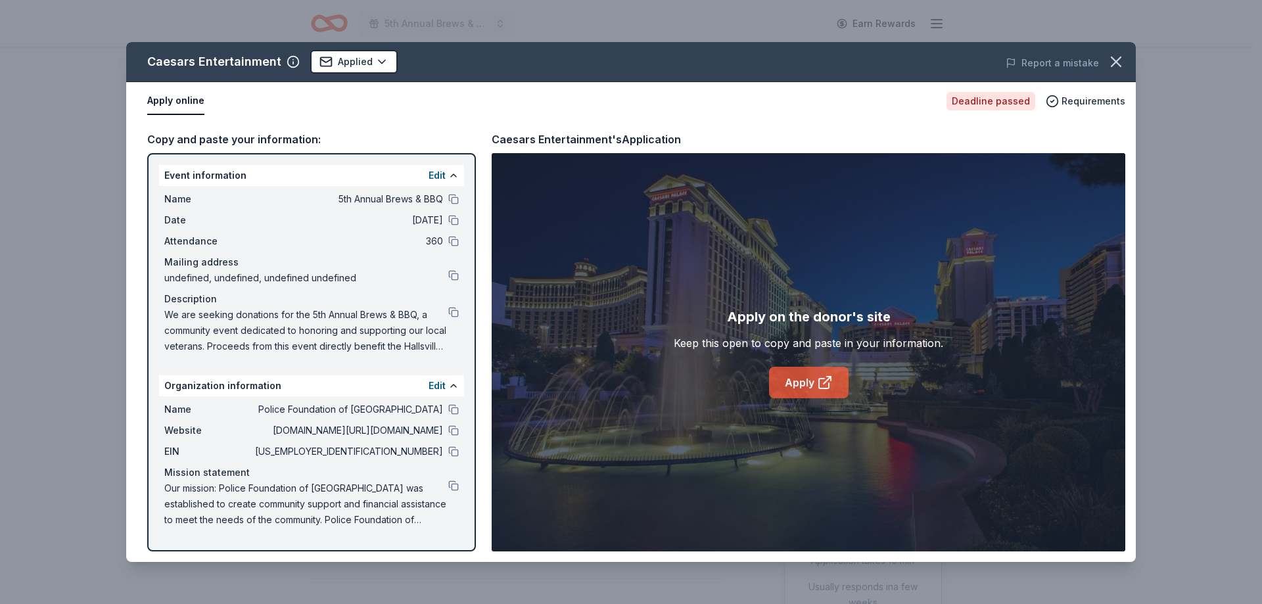
click at [788, 380] on link "Apply" at bounding box center [809, 383] width 80 height 32
click at [793, 394] on link "Apply" at bounding box center [809, 383] width 80 height 32
click at [801, 391] on link "Apply" at bounding box center [809, 383] width 80 height 32
click at [1112, 55] on icon "button" at bounding box center [1116, 62] width 18 height 18
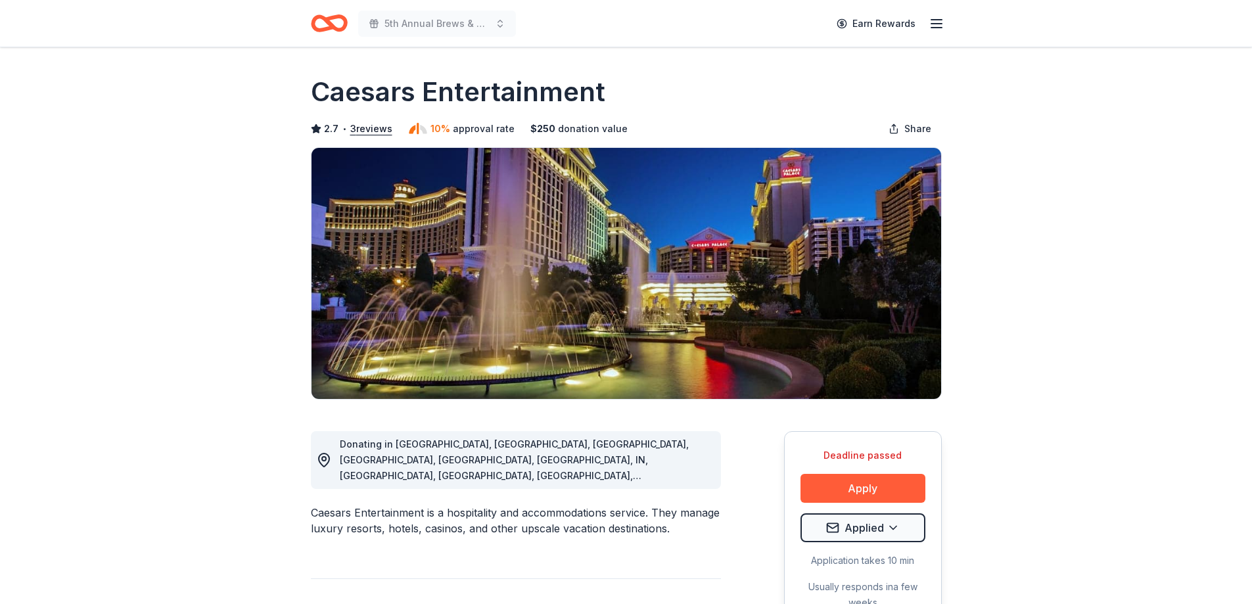
drag, startPoint x: 314, startPoint y: 86, endPoint x: 535, endPoint y: 94, distance: 221.7
click at [535, 94] on h1 "Caesars Entertainment" at bounding box center [458, 92] width 295 height 37
click at [590, 85] on h1 "Caesars Entertainment" at bounding box center [458, 92] width 295 height 37
drag, startPoint x: 603, startPoint y: 90, endPoint x: 359, endPoint y: 81, distance: 244.1
click at [359, 81] on div "Caesars Entertainment" at bounding box center [626, 92] width 631 height 37
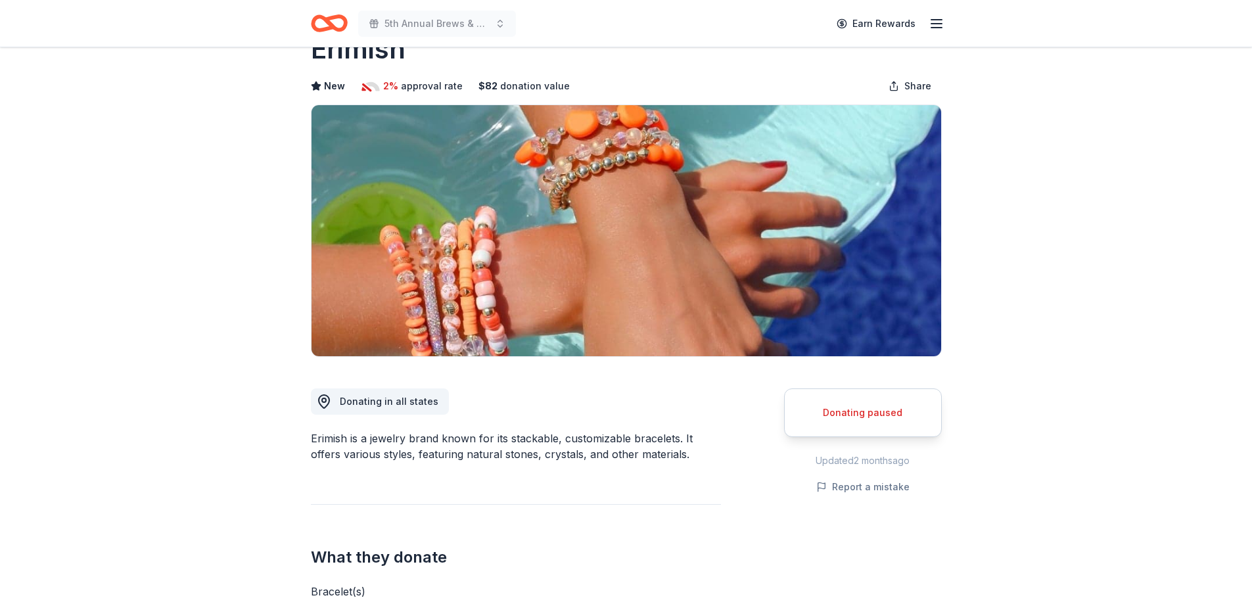
scroll to position [66, 0]
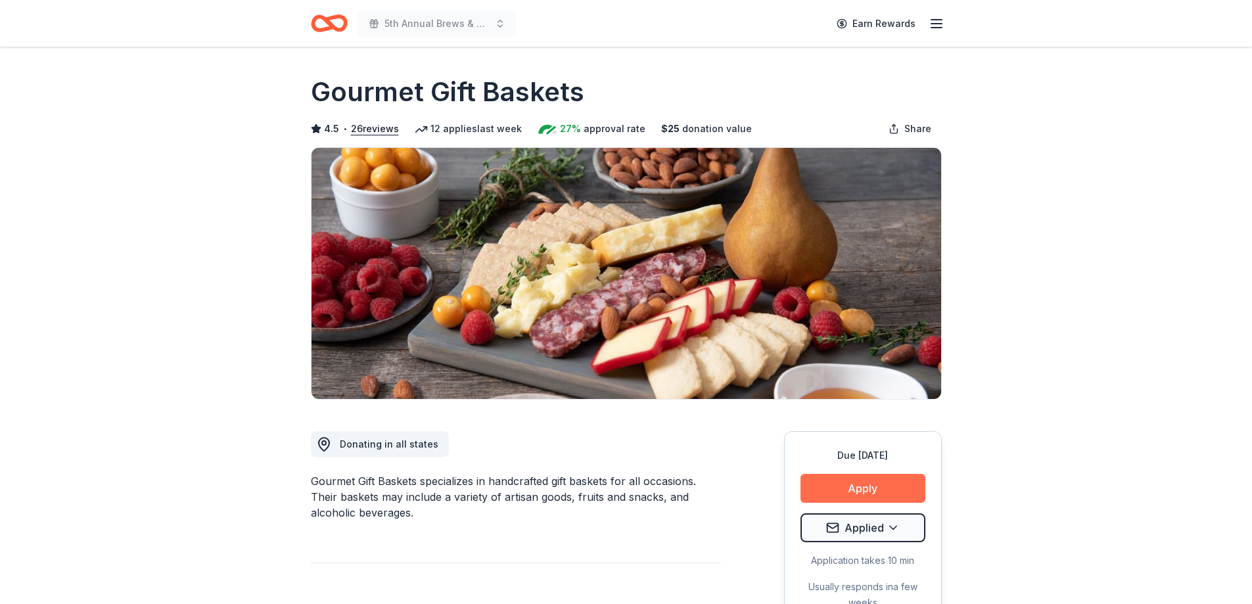
click at [882, 481] on button "Apply" at bounding box center [863, 488] width 125 height 29
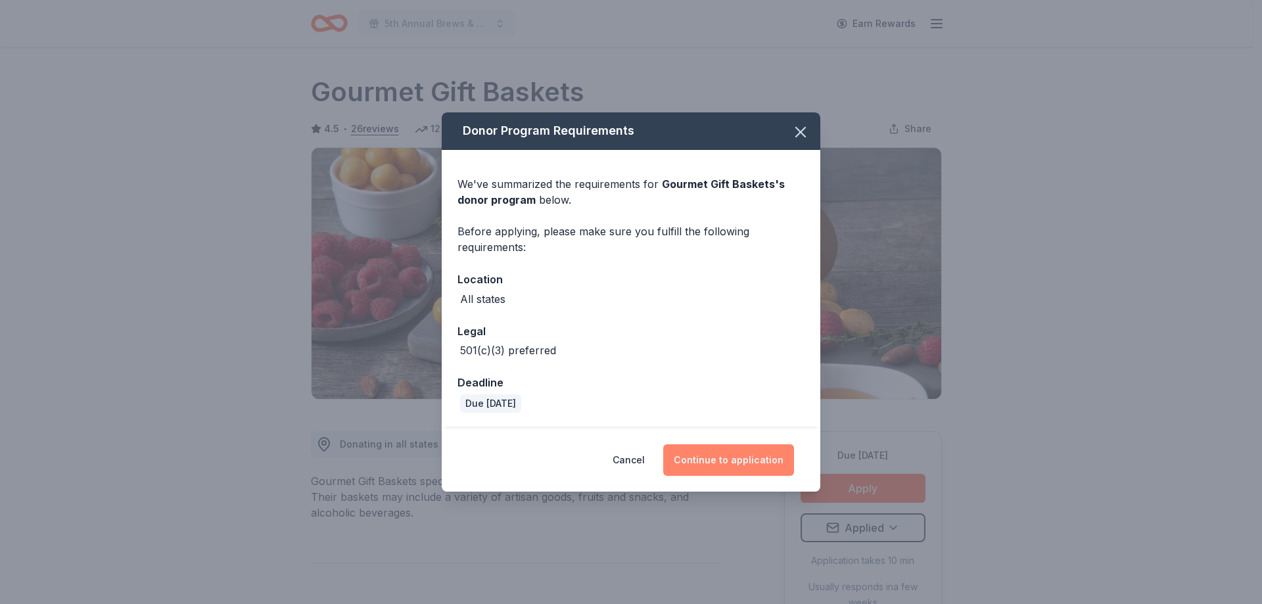
click at [697, 461] on button "Continue to application" at bounding box center [728, 460] width 131 height 32
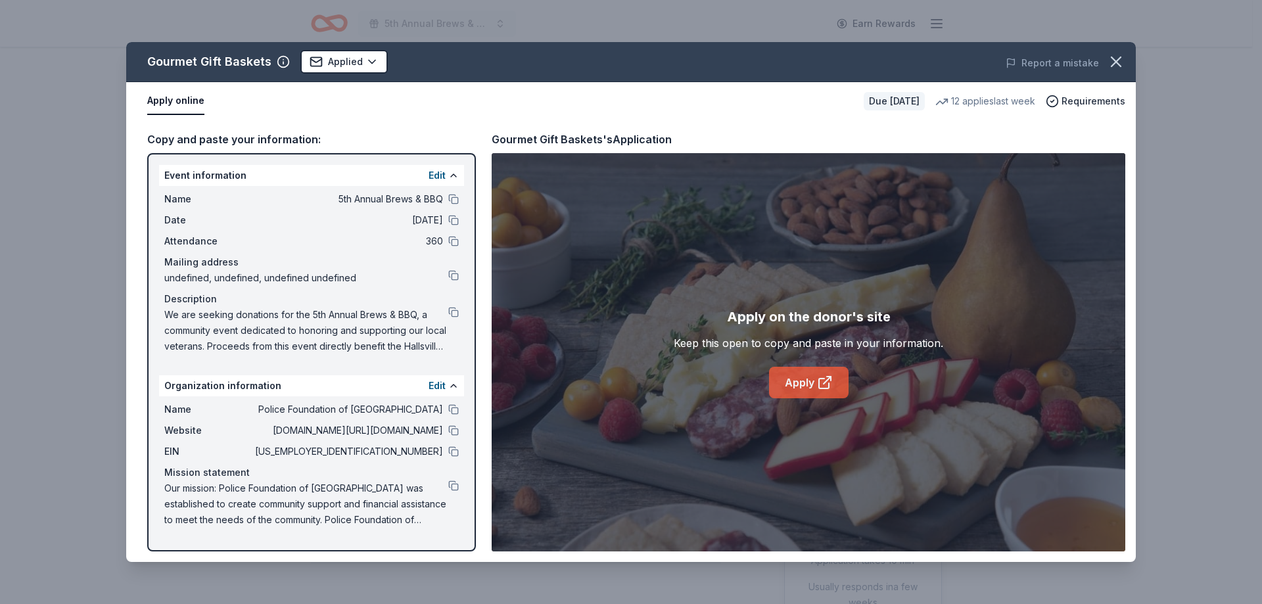
click at [801, 386] on link "Apply" at bounding box center [809, 383] width 80 height 32
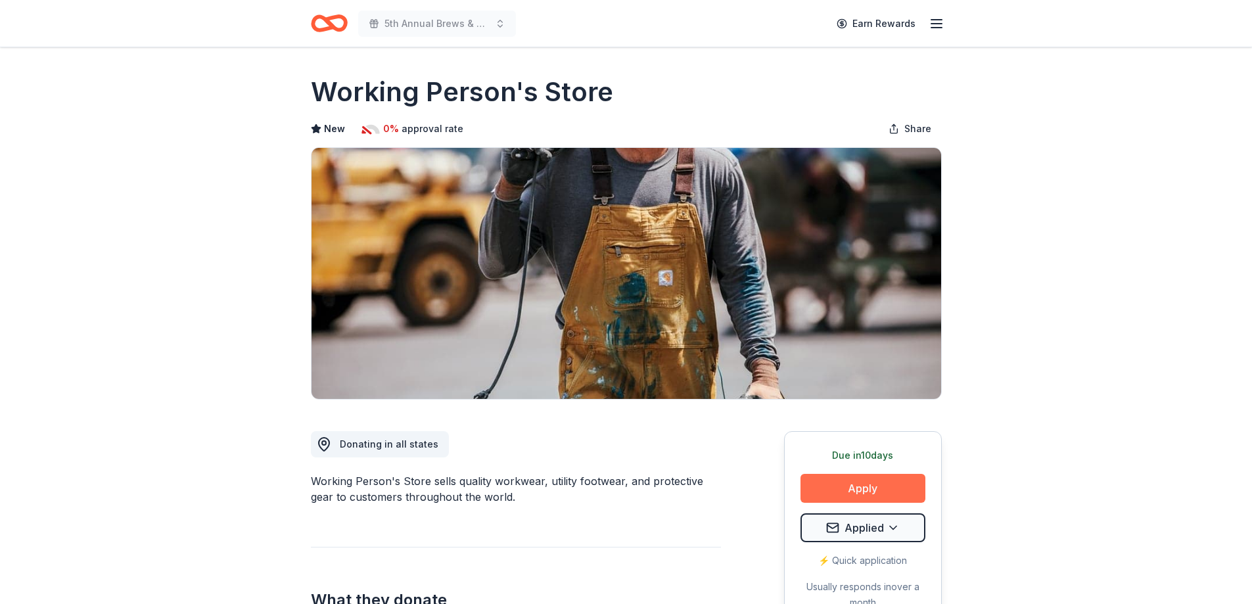
click at [896, 490] on button "Apply" at bounding box center [863, 488] width 125 height 29
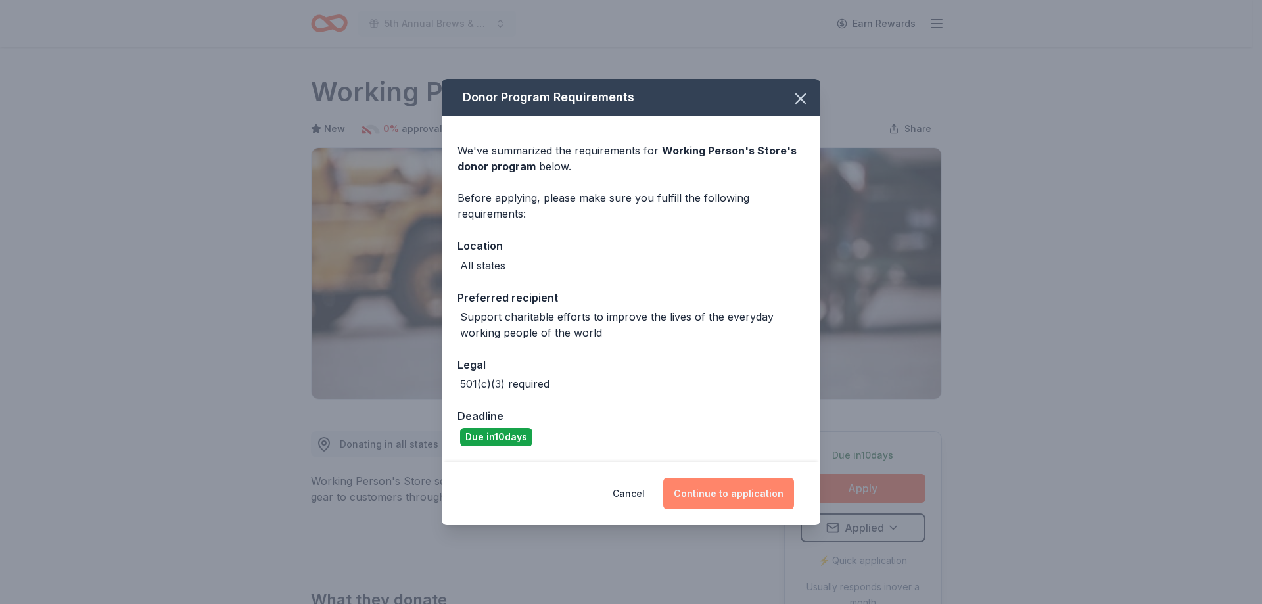
click at [748, 487] on button "Continue to application" at bounding box center [728, 494] width 131 height 32
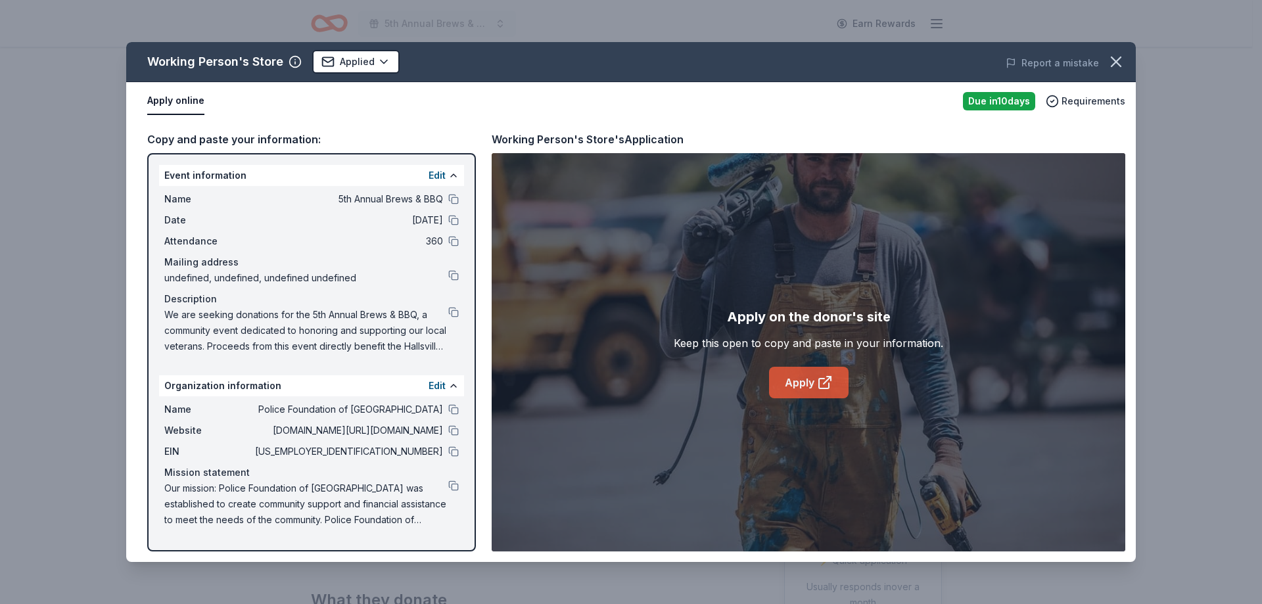
click at [803, 385] on link "Apply" at bounding box center [809, 383] width 80 height 32
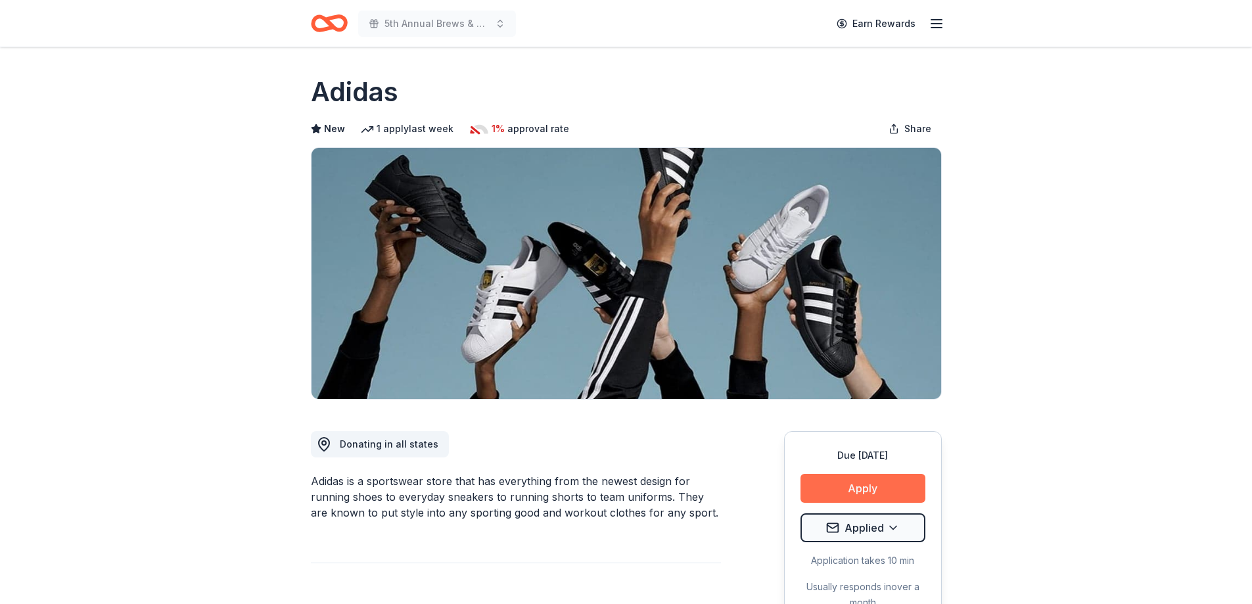
click at [879, 495] on button "Apply" at bounding box center [863, 488] width 125 height 29
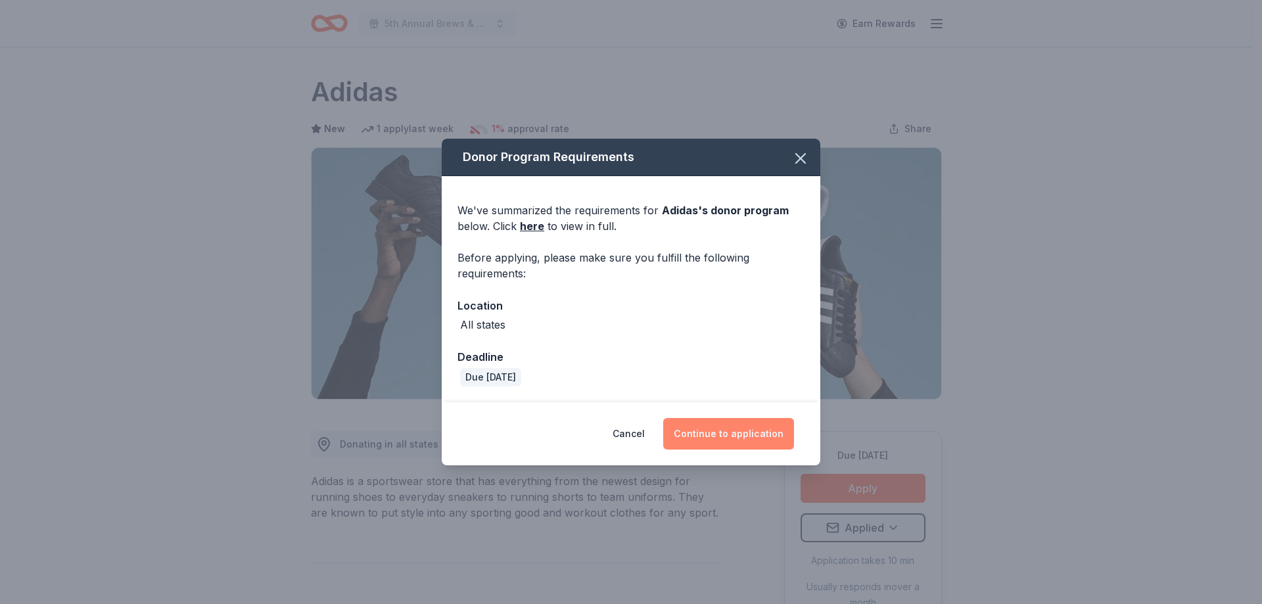
click at [761, 427] on button "Continue to application" at bounding box center [728, 434] width 131 height 32
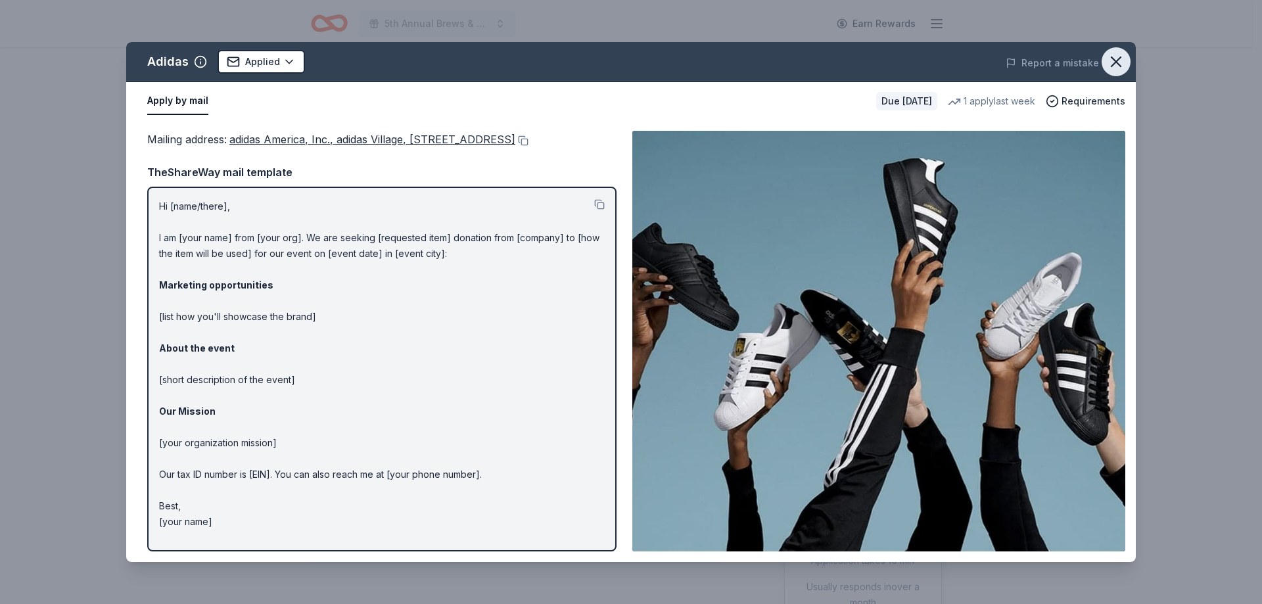
click at [1118, 60] on icon "button" at bounding box center [1116, 61] width 9 height 9
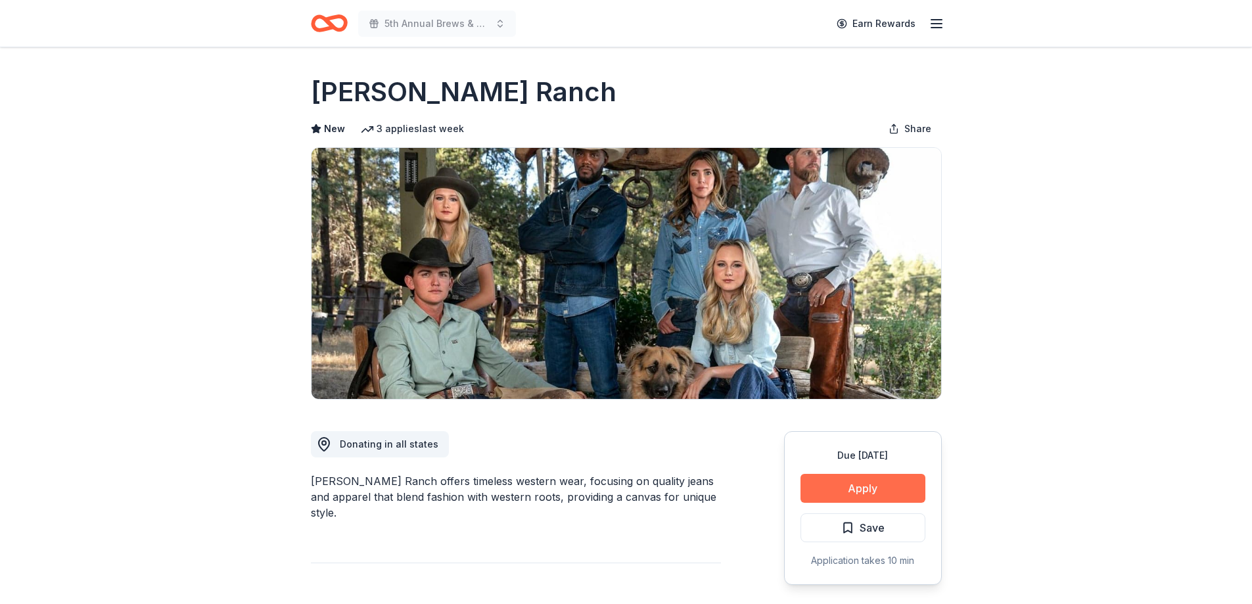
click at [855, 486] on button "Apply" at bounding box center [863, 488] width 125 height 29
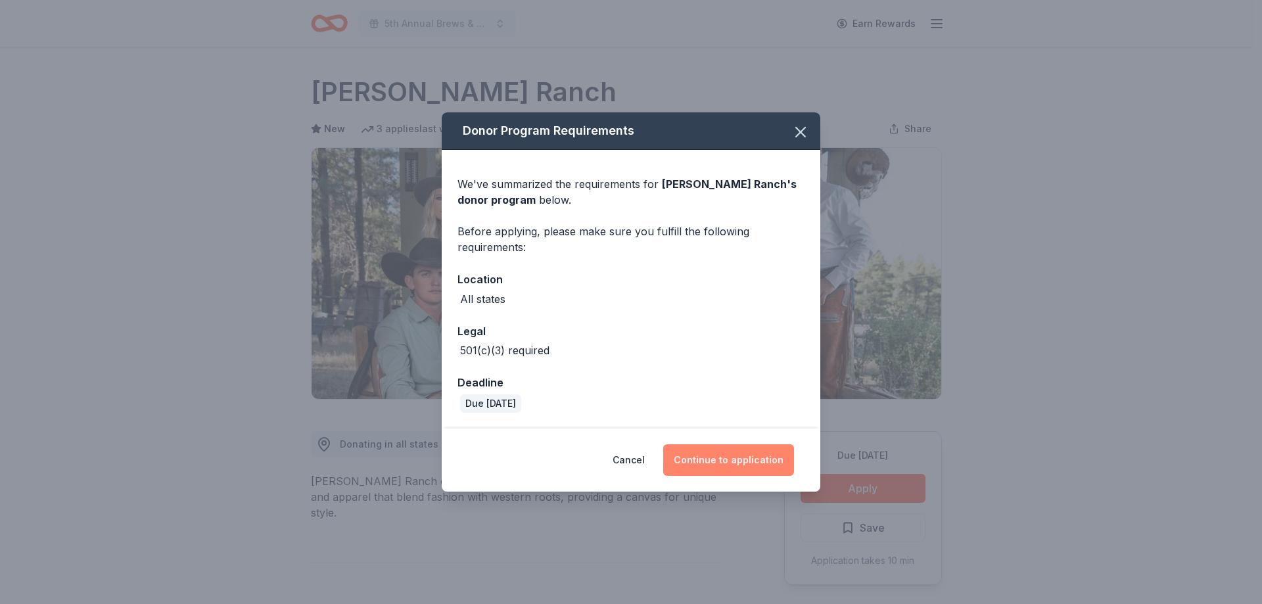
click at [699, 453] on button "Continue to application" at bounding box center [728, 460] width 131 height 32
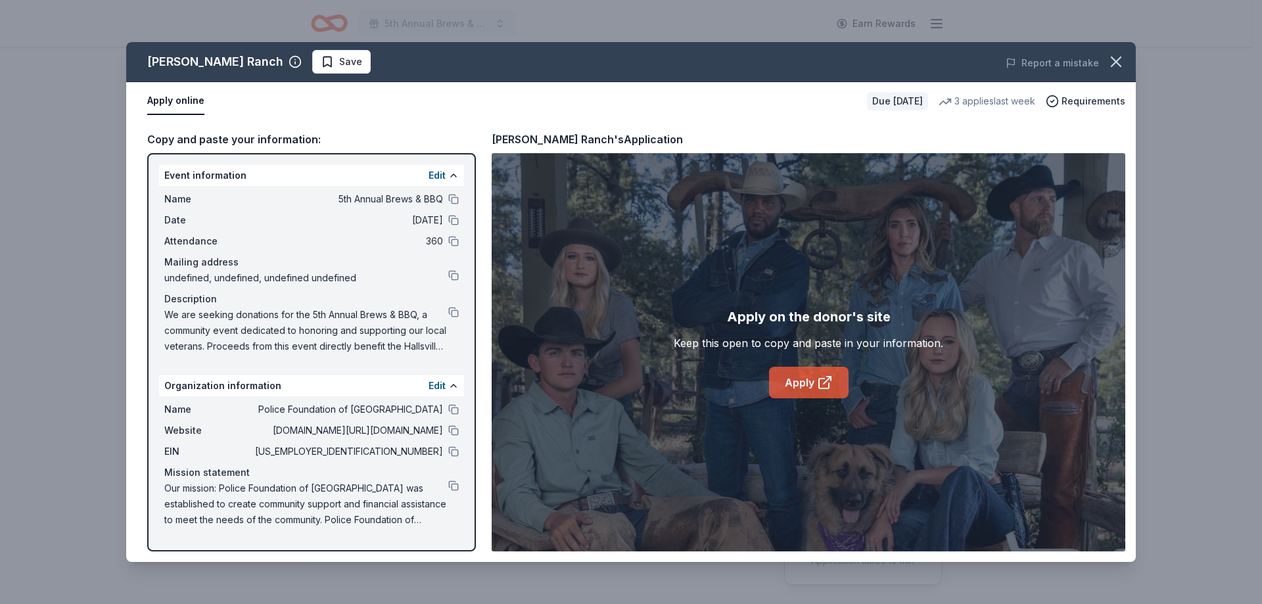
click at [792, 391] on link "Apply" at bounding box center [809, 383] width 80 height 32
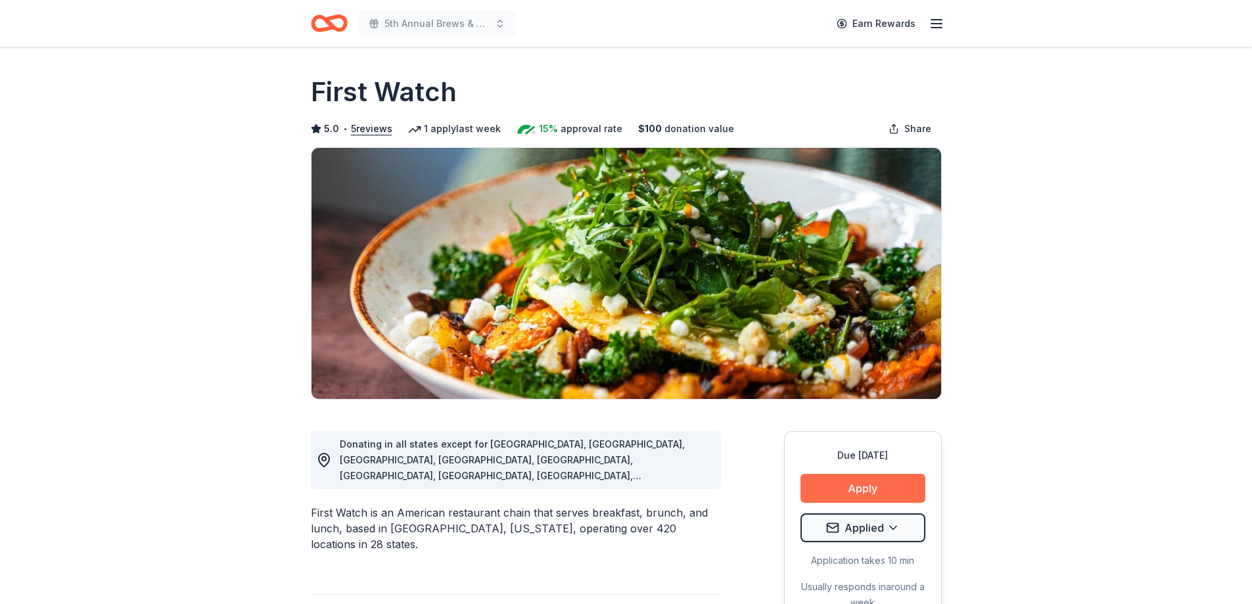
click at [915, 494] on button "Apply" at bounding box center [863, 488] width 125 height 29
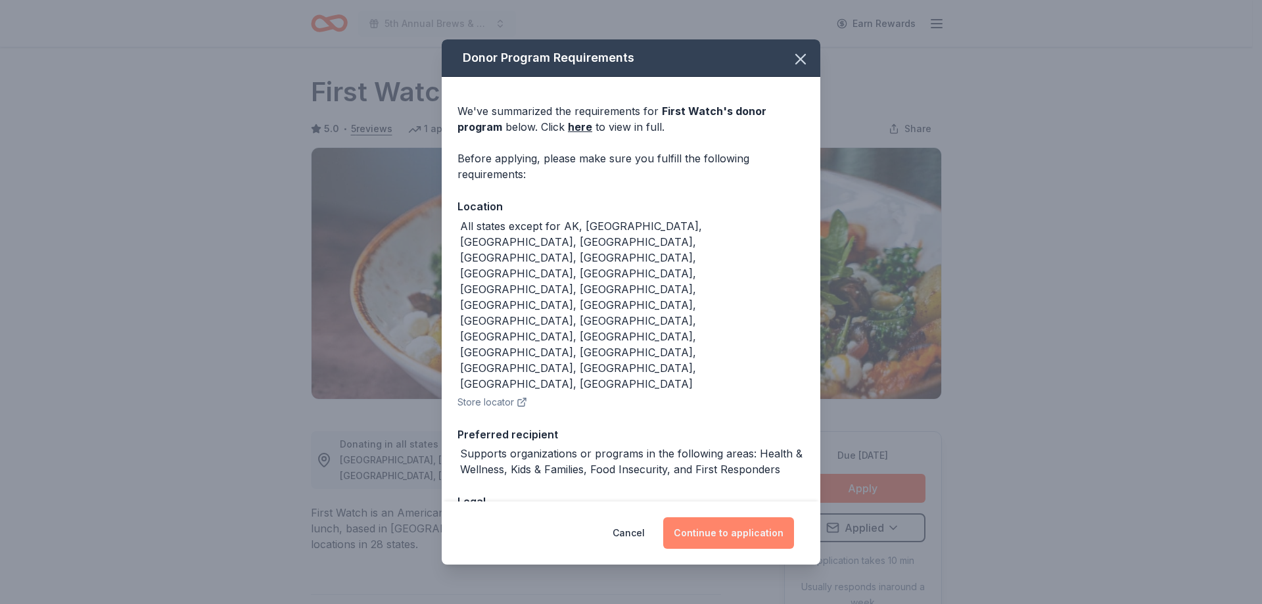
click at [709, 517] on button "Continue to application" at bounding box center [728, 533] width 131 height 32
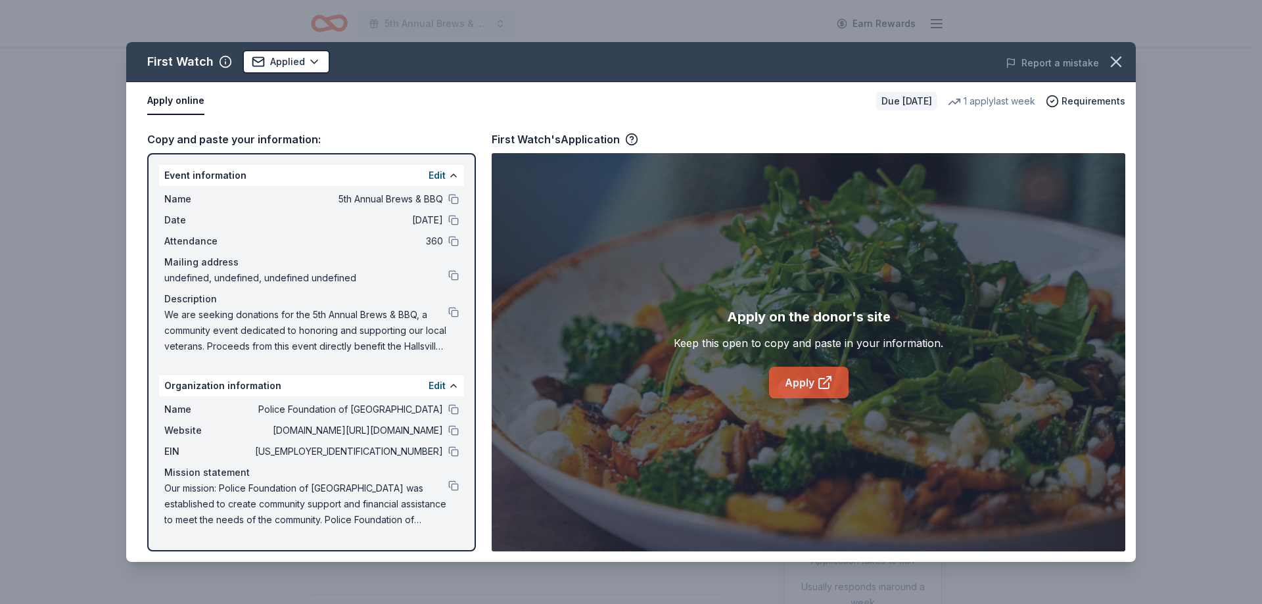
click at [815, 385] on link "Apply" at bounding box center [809, 383] width 80 height 32
